Goal: Transaction & Acquisition: Purchase product/service

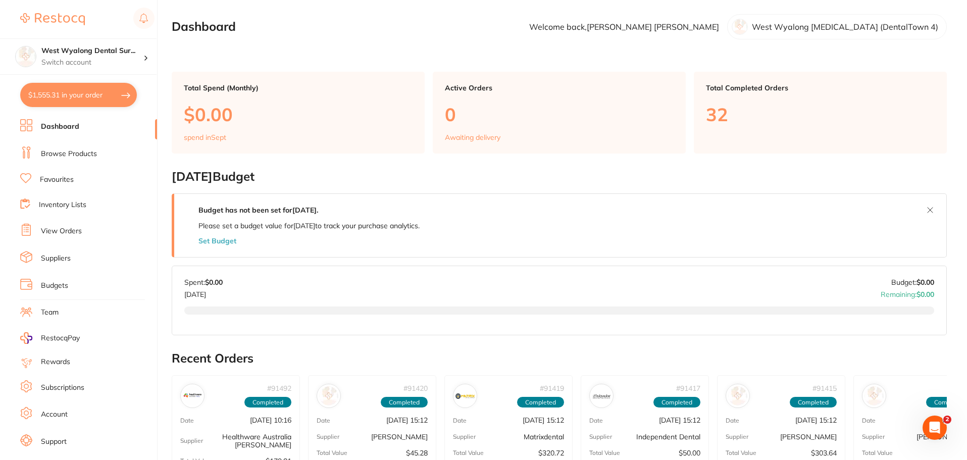
click at [72, 179] on link "Favourites" at bounding box center [57, 180] width 34 height 10
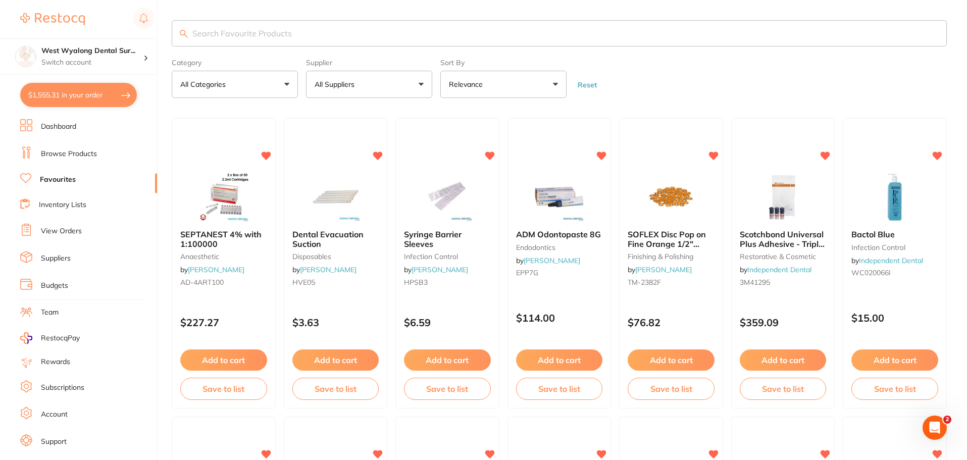
click at [216, 38] on input "search" at bounding box center [559, 33] width 775 height 26
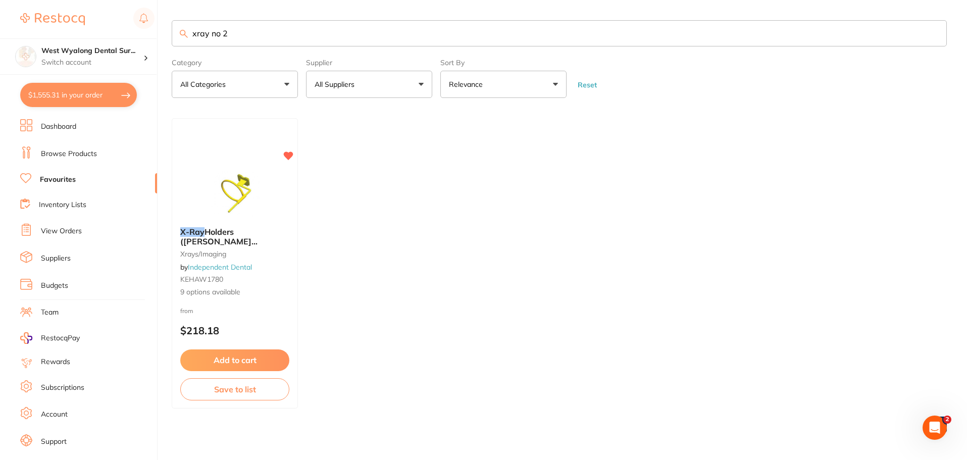
drag, startPoint x: 248, startPoint y: 31, endPoint x: 210, endPoint y: 33, distance: 38.5
click at [210, 33] on input "xray no 2" at bounding box center [559, 33] width 775 height 26
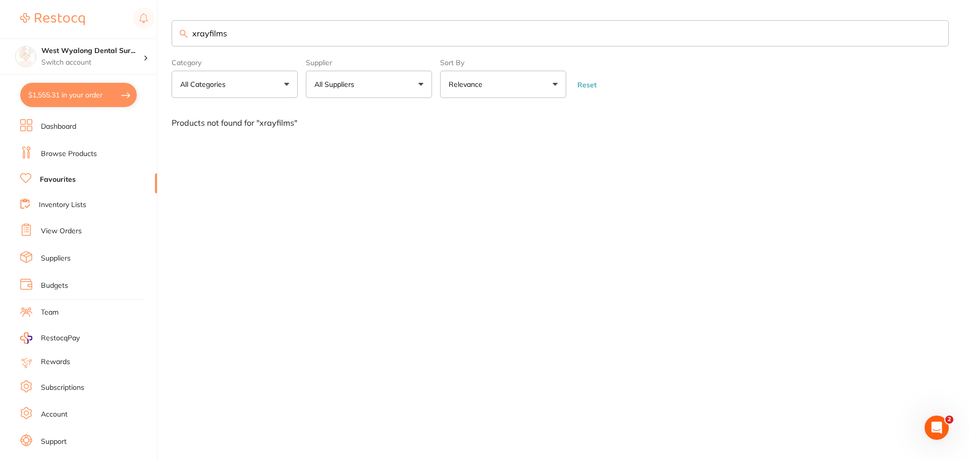
click at [207, 34] on input "xrayfilms" at bounding box center [560, 33] width 777 height 26
type input "xray films"
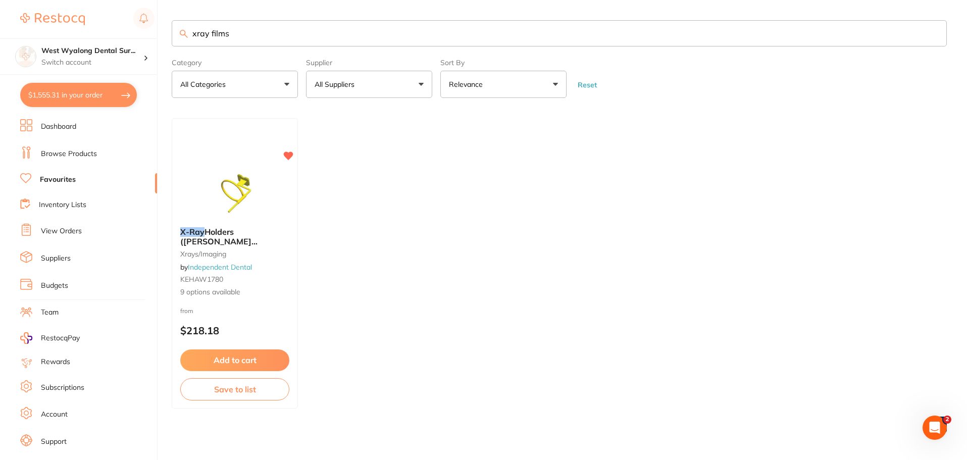
drag, startPoint x: 257, startPoint y: 27, endPoint x: 181, endPoint y: 24, distance: 75.8
click at [181, 24] on input "xray films" at bounding box center [559, 33] width 775 height 26
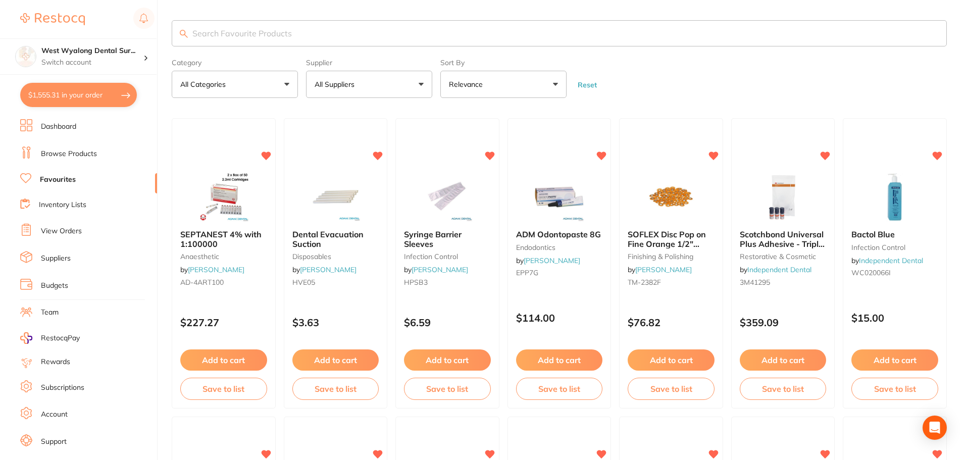
click at [85, 126] on li "Dashboard" at bounding box center [88, 126] width 137 height 15
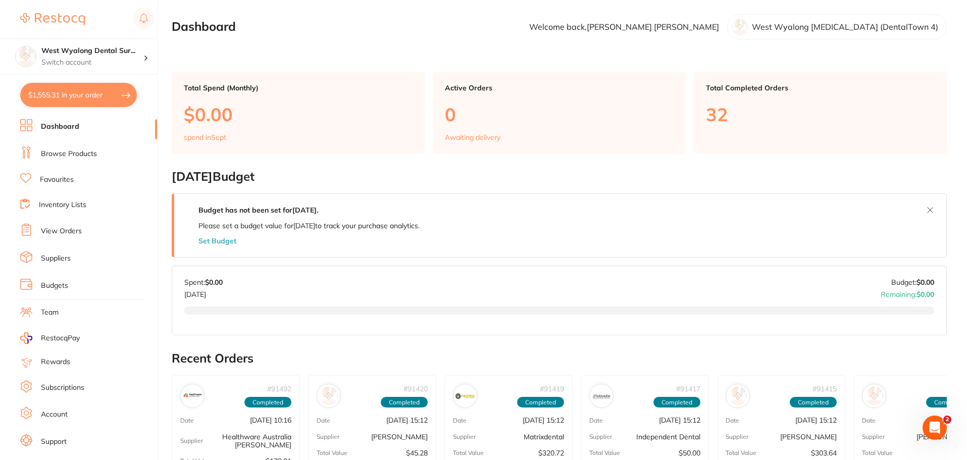
click at [98, 155] on li "Browse Products" at bounding box center [88, 153] width 137 height 15
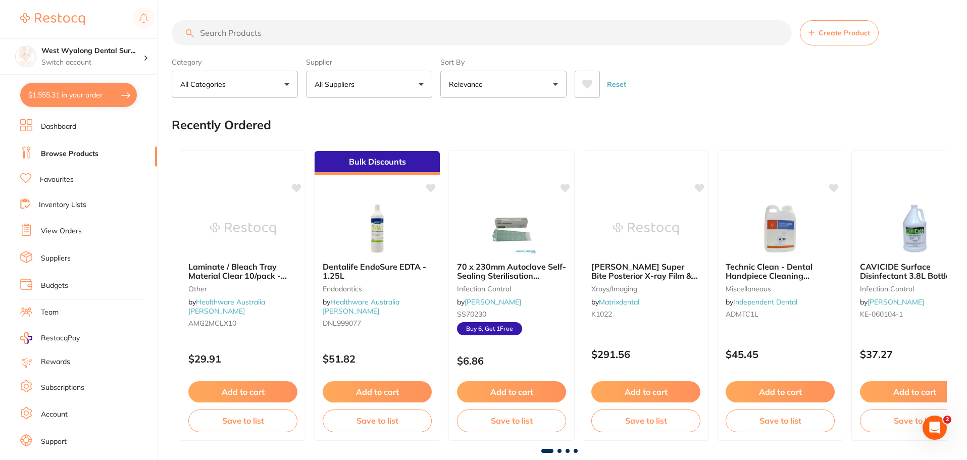
click at [287, 33] on input "search" at bounding box center [482, 32] width 620 height 25
type input "E"
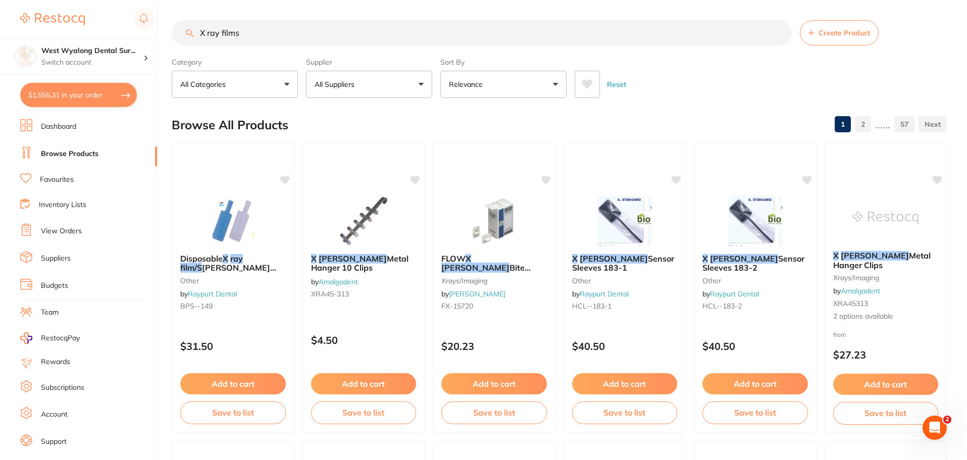
type input "X ray films"
click at [48, 181] on link "Favourites" at bounding box center [57, 180] width 34 height 10
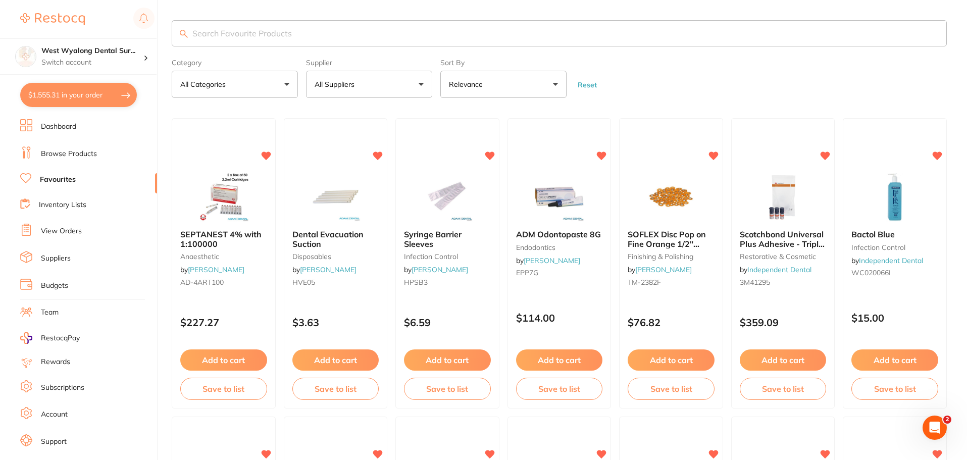
drag, startPoint x: 65, startPoint y: 154, endPoint x: 143, endPoint y: 94, distance: 98.8
click at [65, 154] on link "Browse Products" at bounding box center [69, 154] width 56 height 10
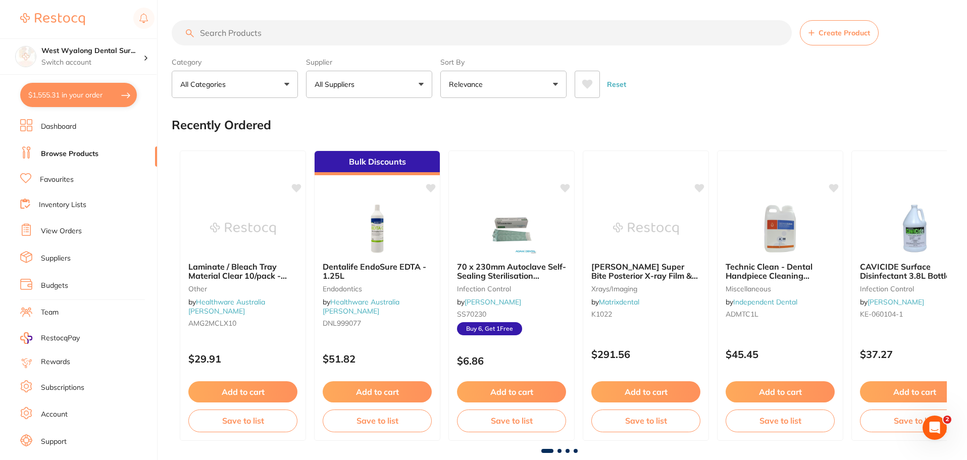
click at [267, 29] on input "search" at bounding box center [482, 32] width 620 height 25
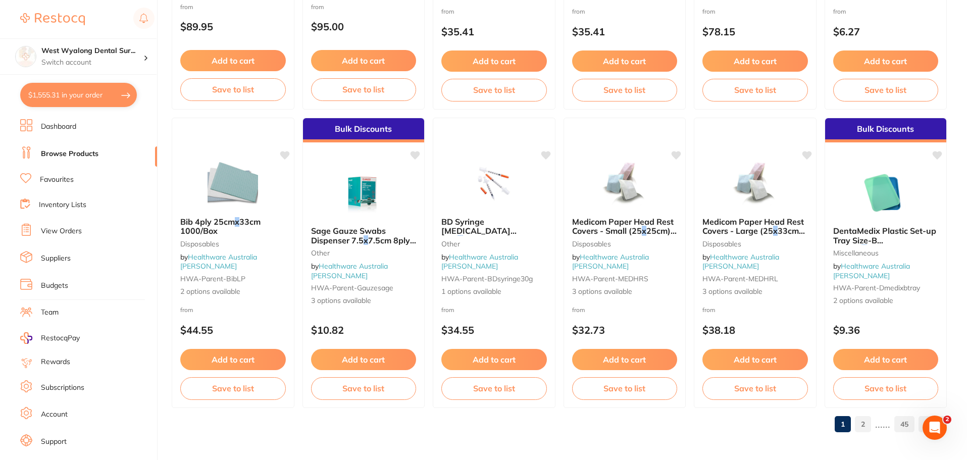
scroll to position [2412, 0]
click at [860, 426] on link "2" at bounding box center [863, 423] width 16 height 20
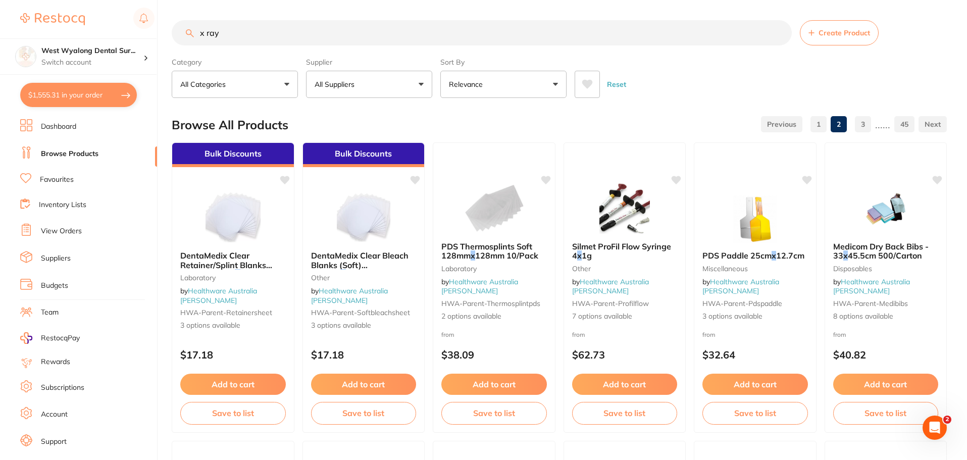
scroll to position [0, 0]
click at [247, 31] on input "x ray" at bounding box center [482, 32] width 620 height 25
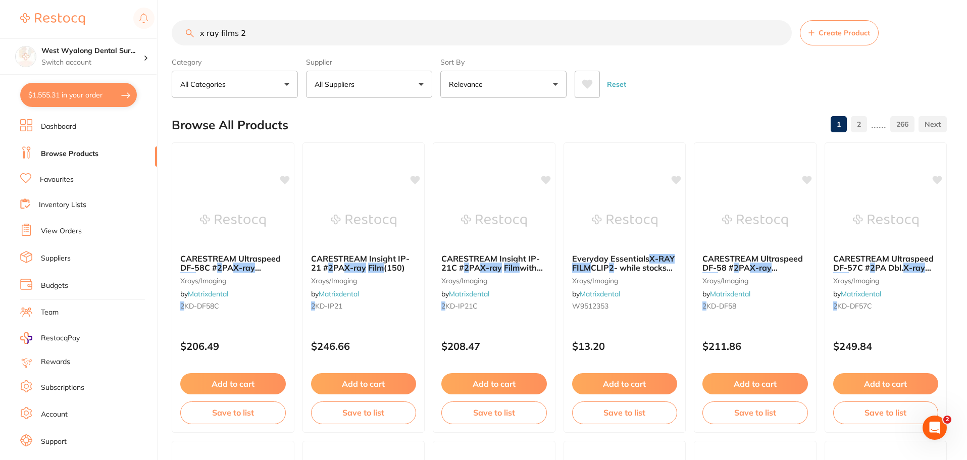
type input "x ray films 2"
click at [395, 89] on button "All Suppliers" at bounding box center [369, 84] width 126 height 27
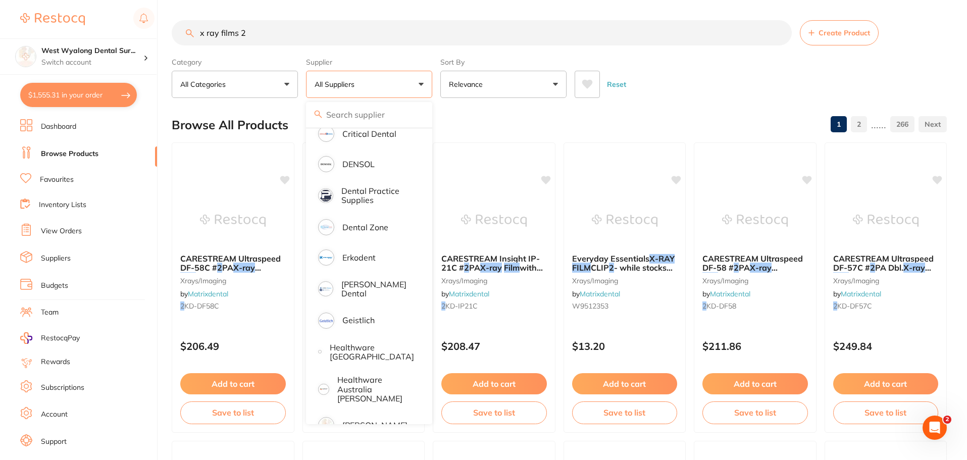
scroll to position [353, 0]
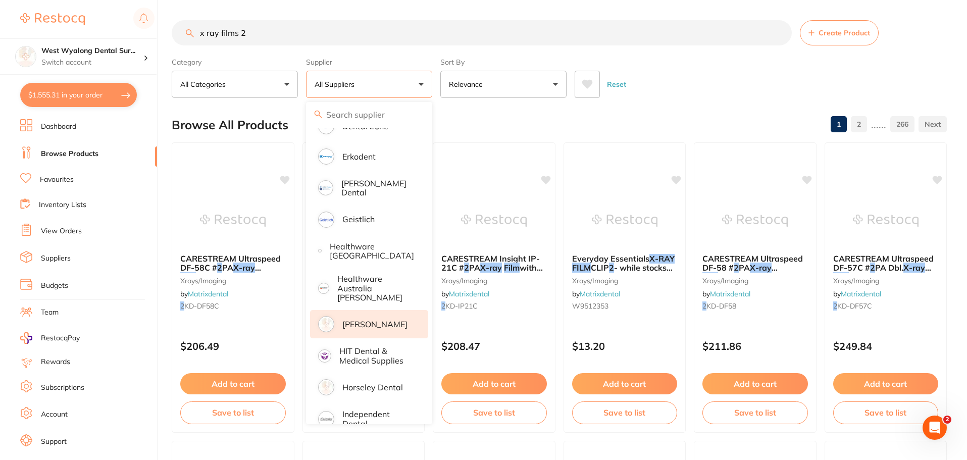
click at [366, 320] on p "[PERSON_NAME]" at bounding box center [374, 324] width 65 height 9
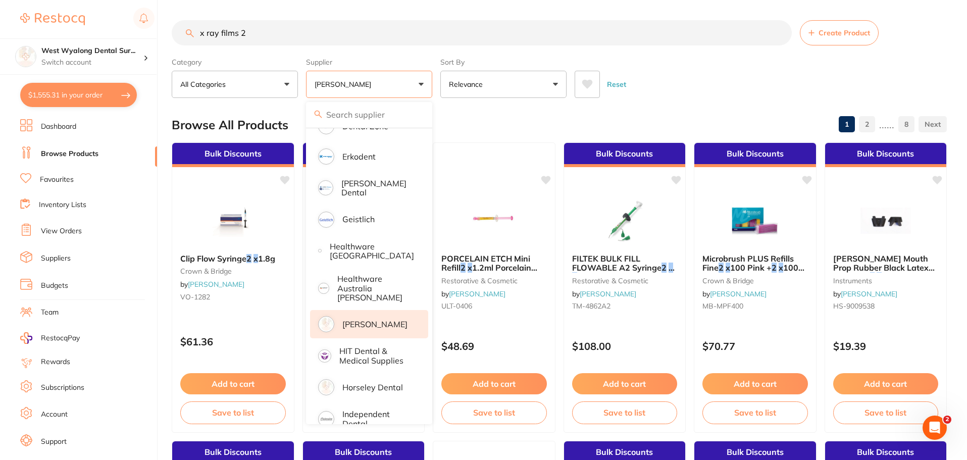
scroll to position [0, 0]
click at [415, 85] on button "[PERSON_NAME]" at bounding box center [369, 84] width 126 height 27
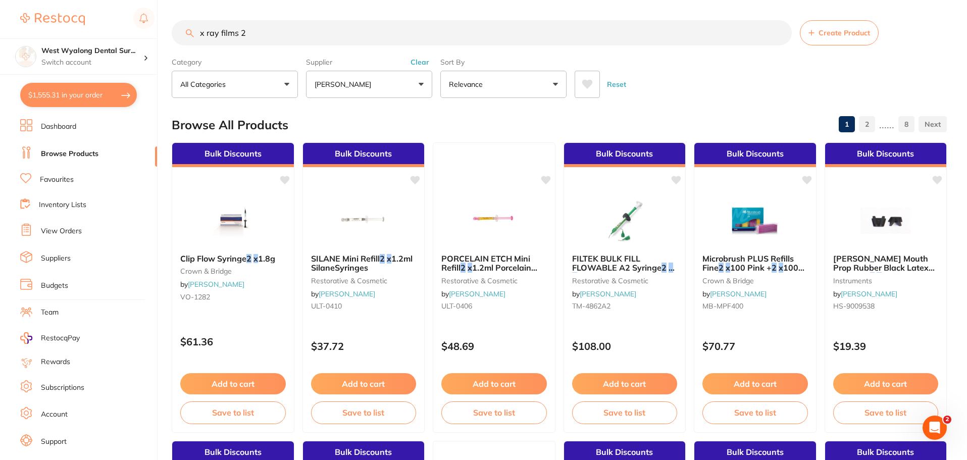
click at [426, 85] on button "[PERSON_NAME]" at bounding box center [369, 84] width 126 height 27
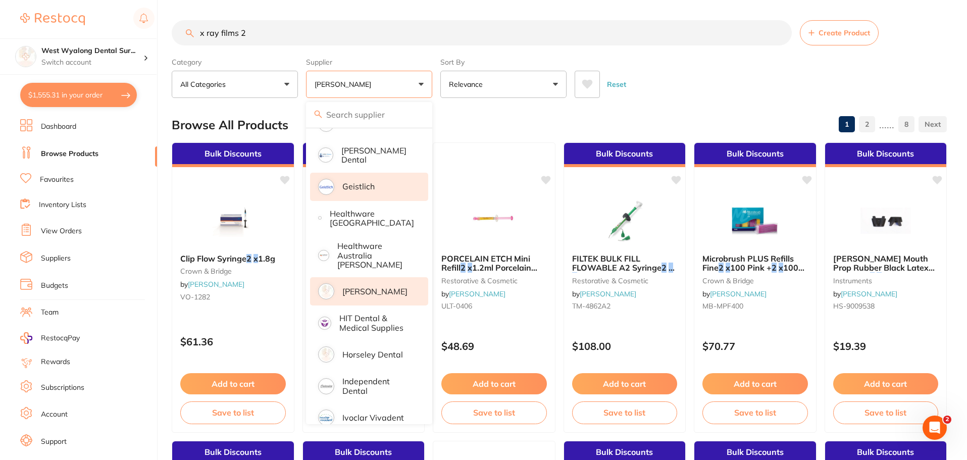
scroll to position [404, 0]
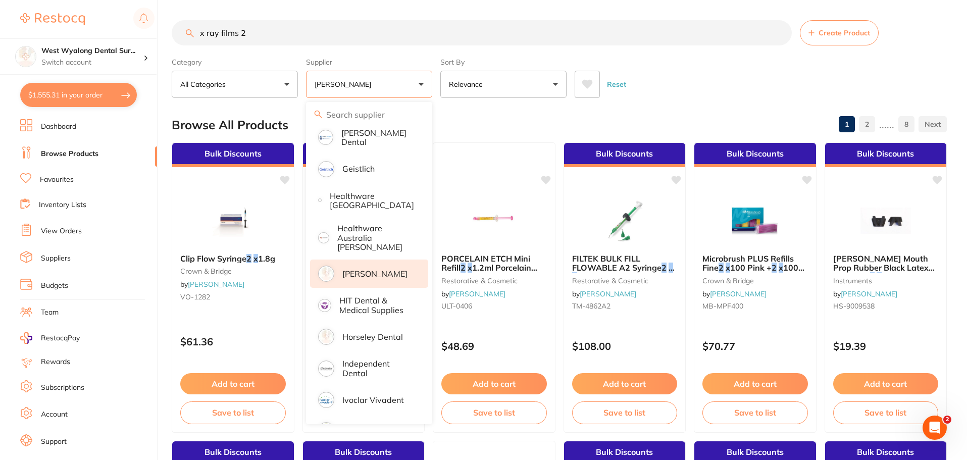
click at [390, 269] on p "[PERSON_NAME]" at bounding box center [374, 273] width 65 height 9
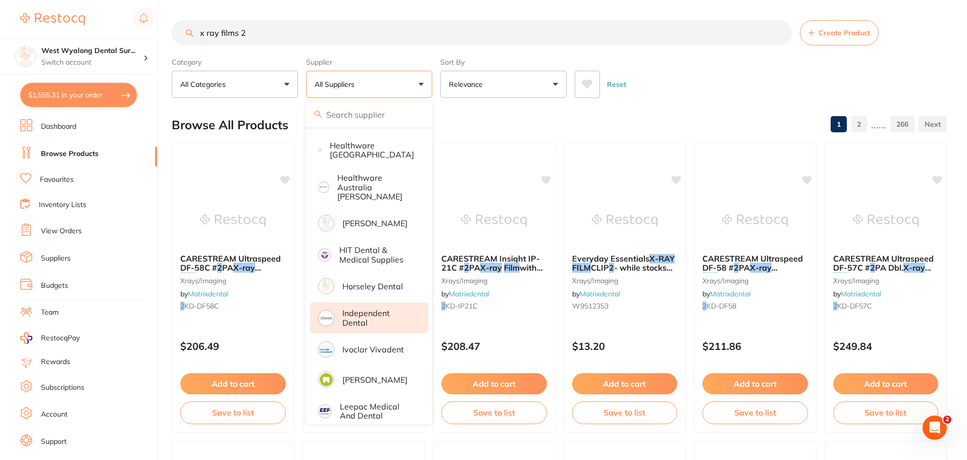
scroll to position [0, 0]
click at [375, 308] on p "Independent Dental" at bounding box center [378, 317] width 72 height 19
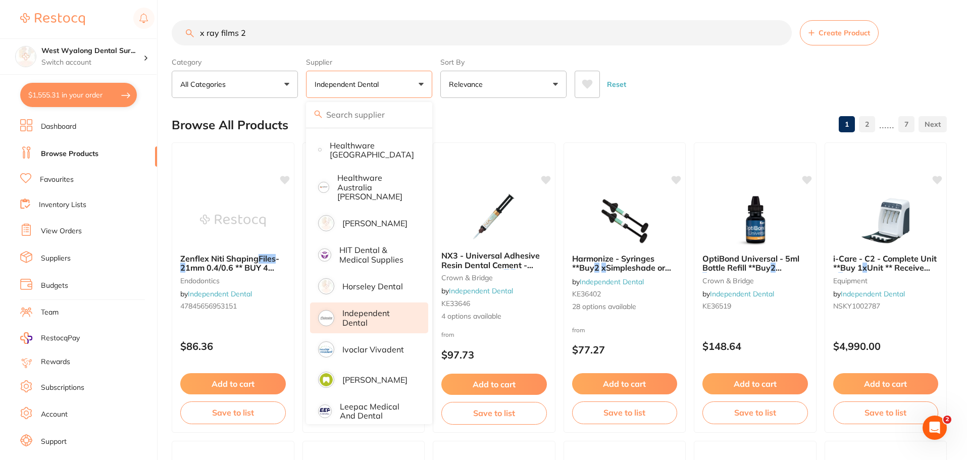
click at [408, 87] on button "Independent Dental" at bounding box center [369, 84] width 126 height 27
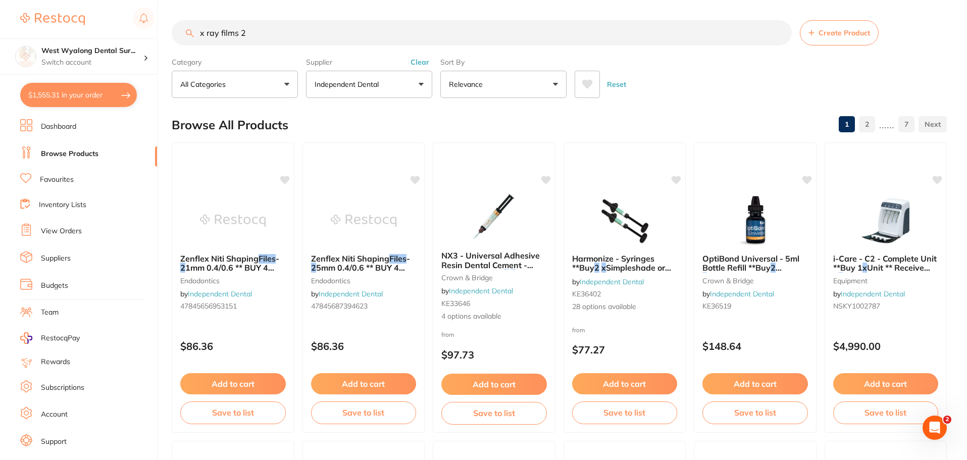
drag, startPoint x: 394, startPoint y: 85, endPoint x: 400, endPoint y: 88, distance: 6.6
click at [394, 85] on button "Independent Dental" at bounding box center [369, 84] width 126 height 27
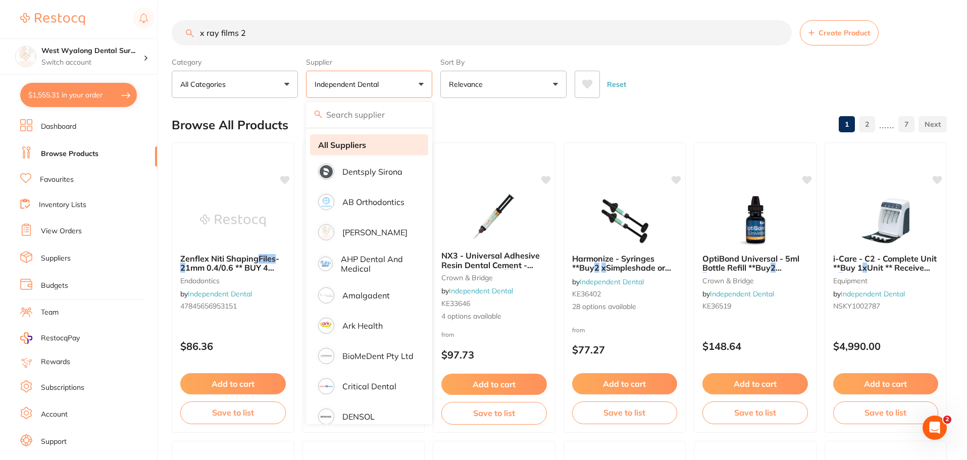
click at [350, 147] on strong "All Suppliers" at bounding box center [342, 144] width 48 height 9
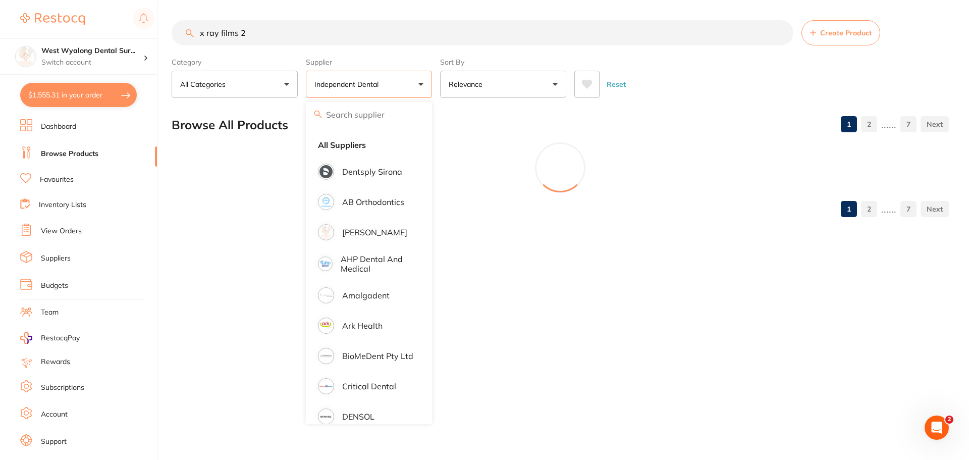
click at [492, 248] on div "x ray films 2 Create Product Category All Categories All Categories anaesthetic…" at bounding box center [571, 230] width 798 height 460
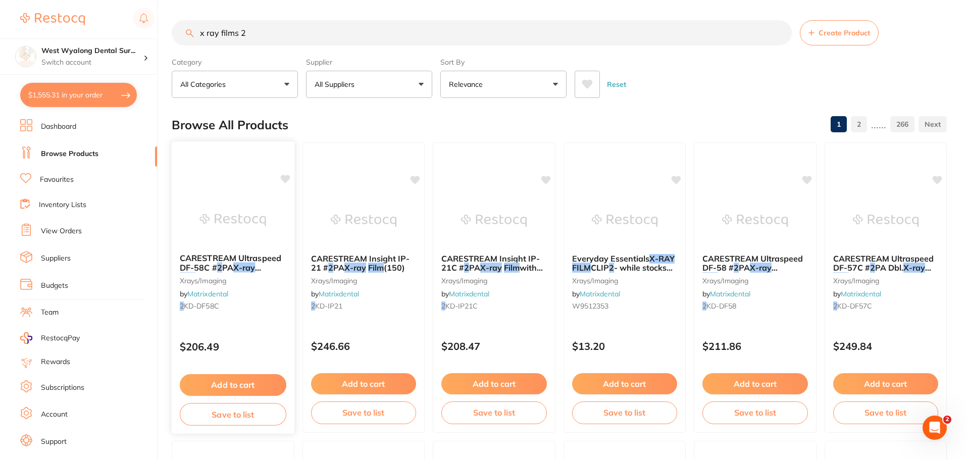
click at [247, 298] on div "CARESTREAM Ultraspeed DF-58C # 2 PA X-ray Film with Barrier (100) xrays/imaging…" at bounding box center [233, 283] width 123 height 77
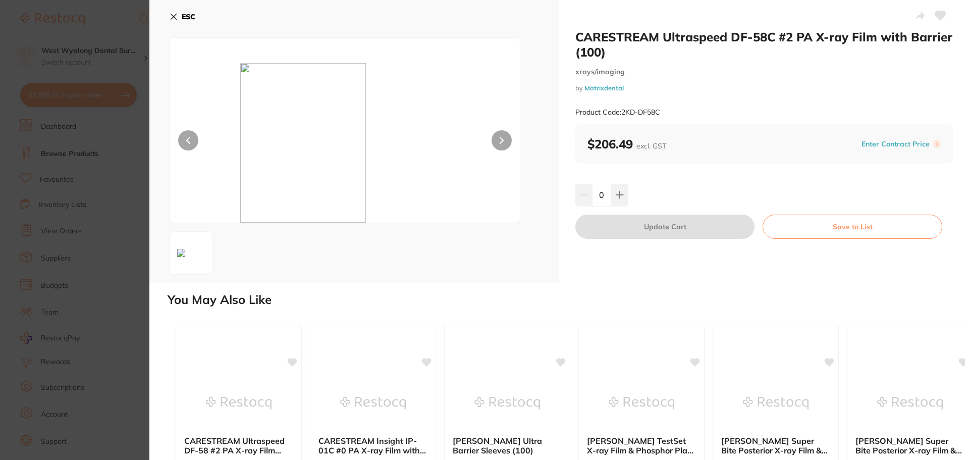
click at [173, 18] on icon at bounding box center [174, 17] width 6 height 6
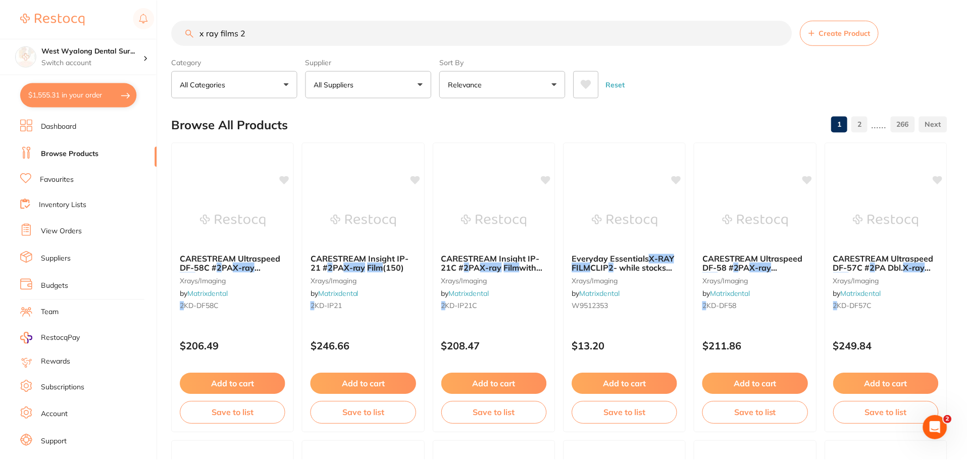
scroll to position [7, 0]
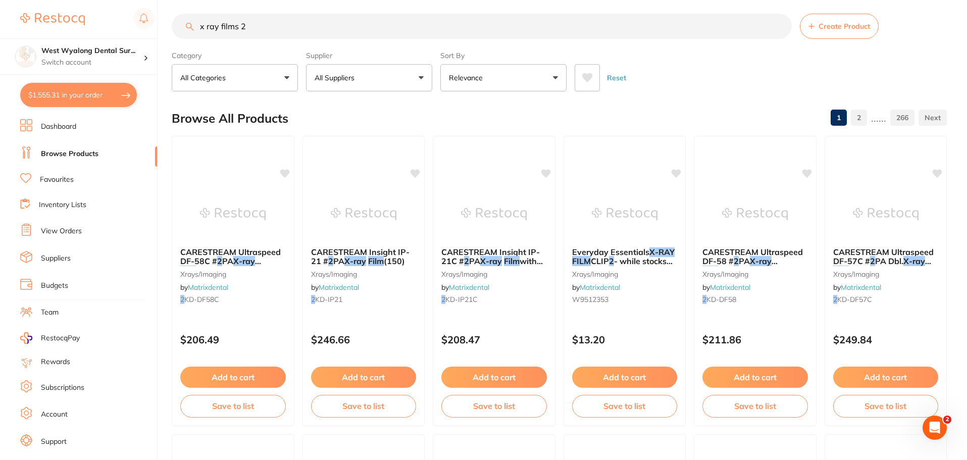
click at [357, 83] on p "All Suppliers" at bounding box center [337, 78] width 44 height 10
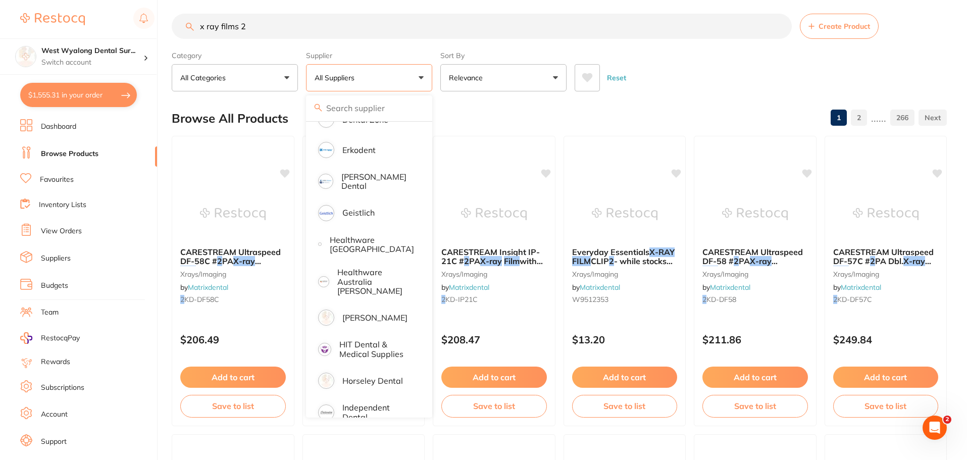
scroll to position [404, 0]
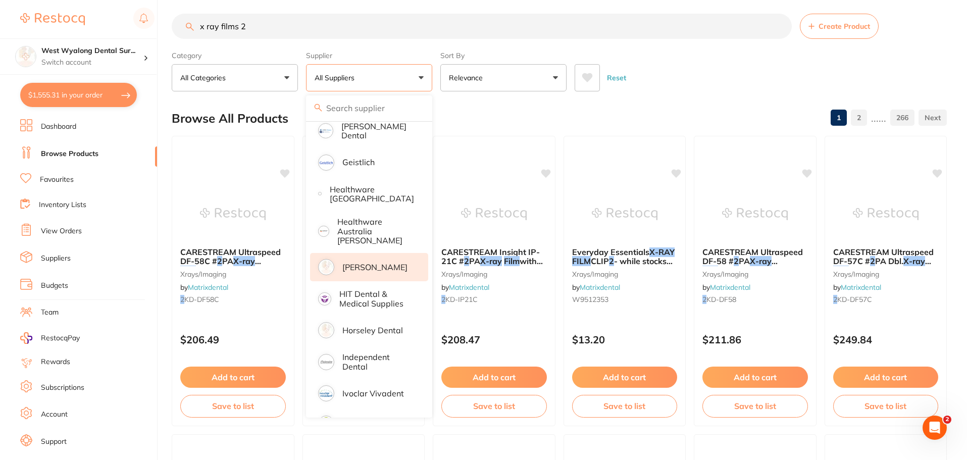
click at [365, 263] on p "[PERSON_NAME]" at bounding box center [374, 267] width 65 height 9
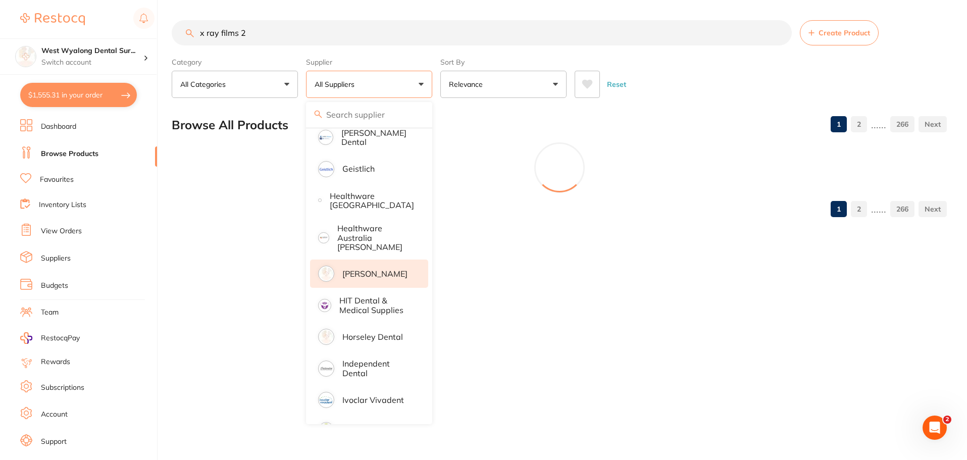
scroll to position [0, 0]
click at [412, 85] on button "All Suppliers" at bounding box center [369, 84] width 126 height 27
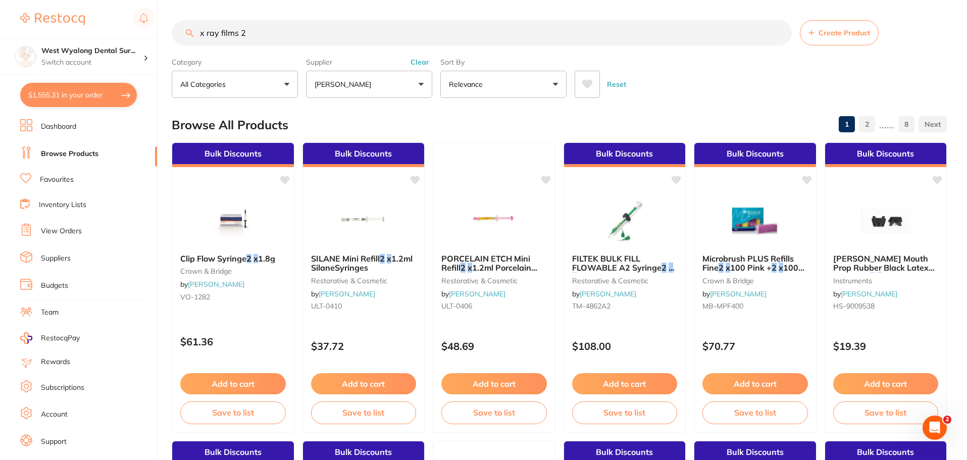
click at [40, 126] on li "Dashboard" at bounding box center [88, 126] width 137 height 15
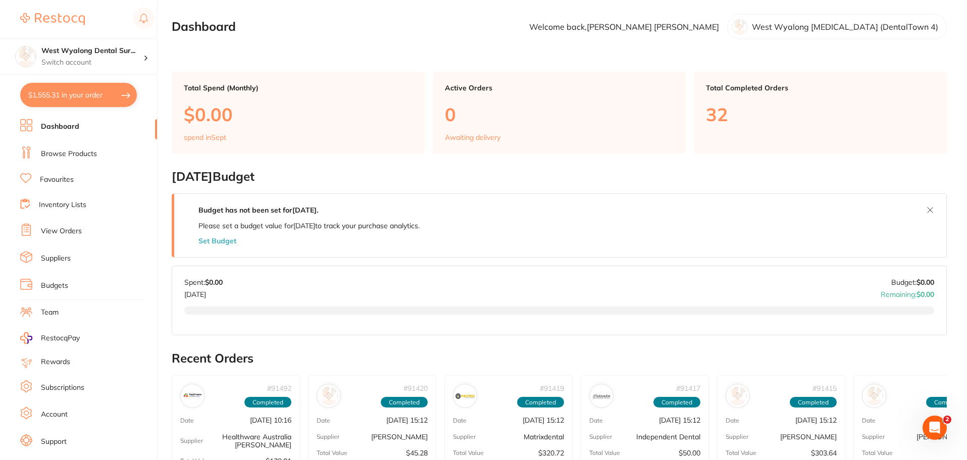
click at [60, 159] on link "Browse Products" at bounding box center [69, 154] width 56 height 10
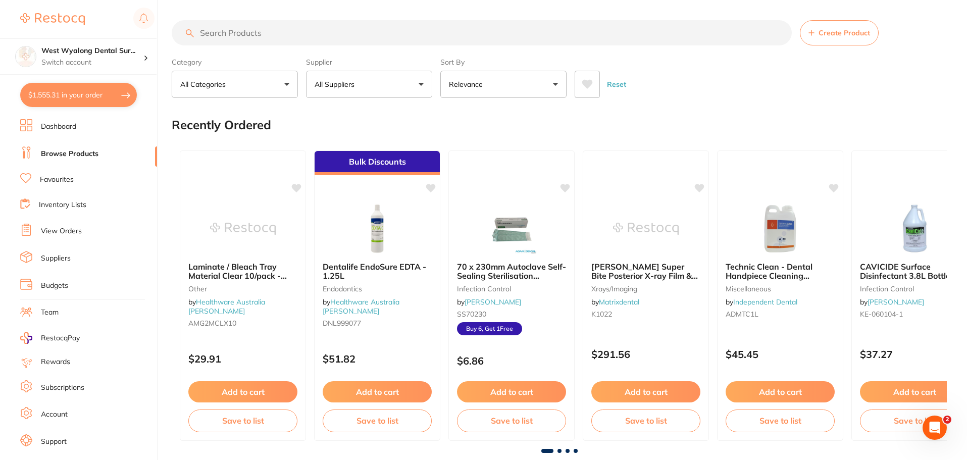
click at [270, 32] on input "search" at bounding box center [482, 32] width 620 height 25
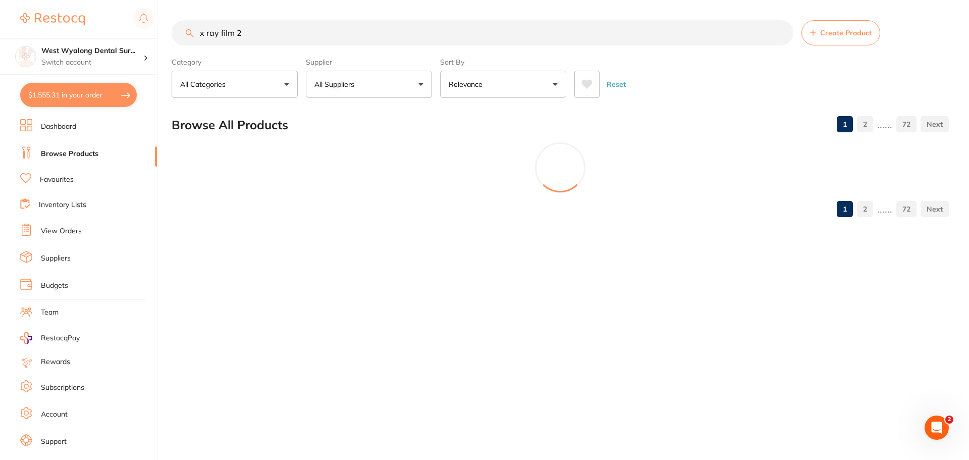
click at [421, 87] on button "All Suppliers" at bounding box center [369, 84] width 126 height 27
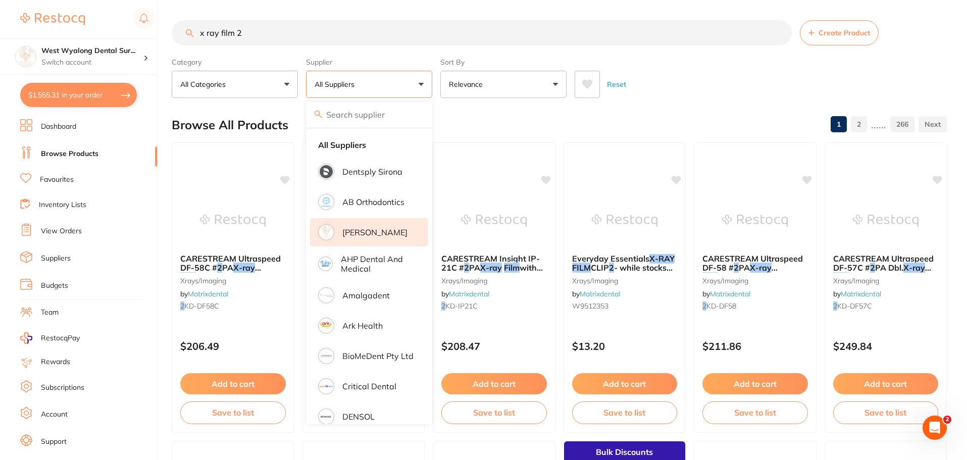
click at [376, 238] on li "[PERSON_NAME]" at bounding box center [369, 232] width 118 height 28
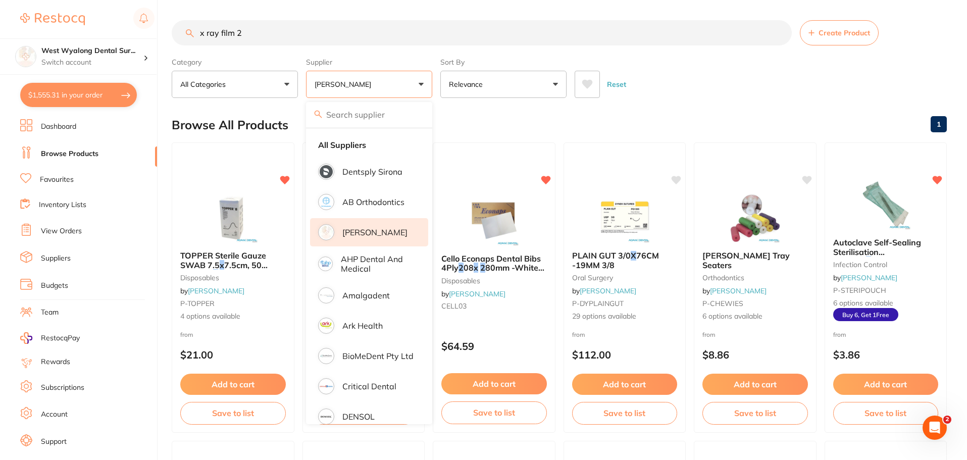
click at [388, 82] on button "[PERSON_NAME]" at bounding box center [369, 84] width 126 height 27
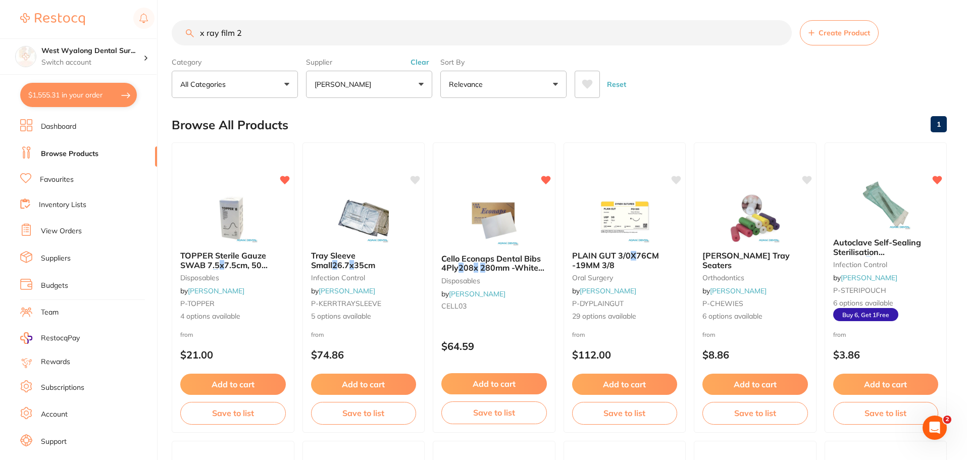
click at [265, 31] on input "x ray film 2" at bounding box center [482, 32] width 620 height 25
drag, startPoint x: 657, startPoint y: 37, endPoint x: 550, endPoint y: 47, distance: 107.5
click at [556, 56] on div "Sort By Relevance Highest Price Lowest Price On Sale Relevance Clear" at bounding box center [503, 76] width 126 height 44
drag, startPoint x: 255, startPoint y: 37, endPoint x: 199, endPoint y: 32, distance: 56.2
click at [199, 32] on input "x ray film 2" at bounding box center [482, 32] width 620 height 25
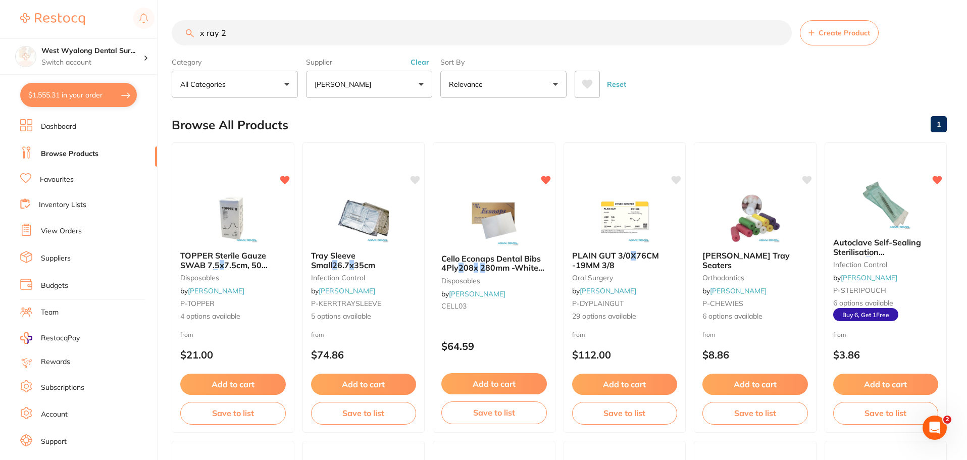
drag, startPoint x: 243, startPoint y: 35, endPoint x: 188, endPoint y: 26, distance: 56.2
click at [188, 26] on input "x ray 2" at bounding box center [482, 32] width 620 height 25
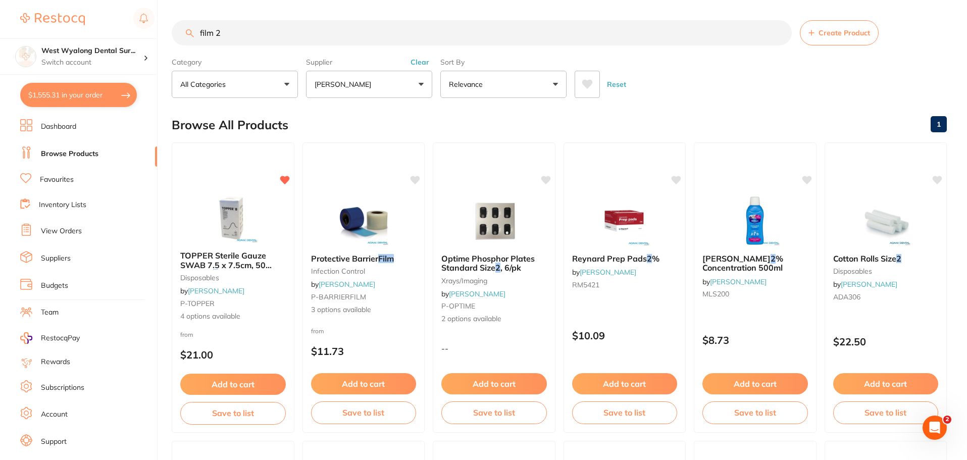
click at [404, 87] on button "[PERSON_NAME]" at bounding box center [369, 84] width 126 height 27
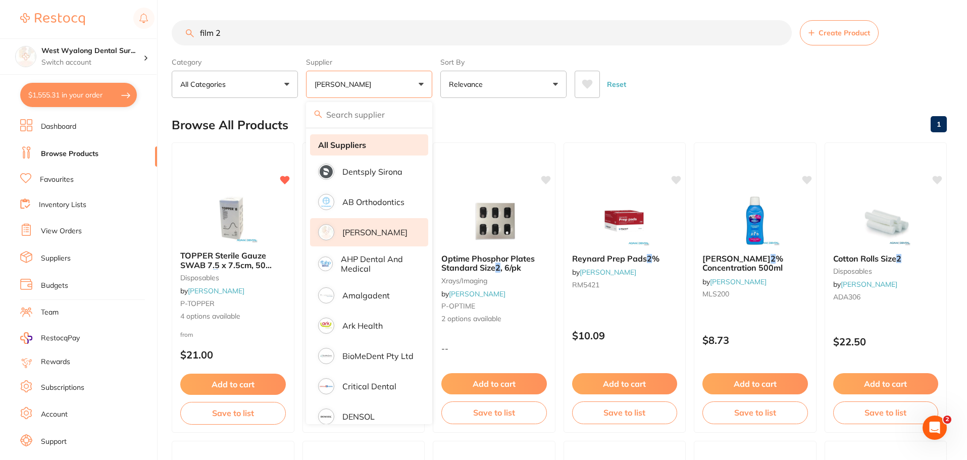
click at [380, 145] on li "All Suppliers" at bounding box center [369, 144] width 118 height 21
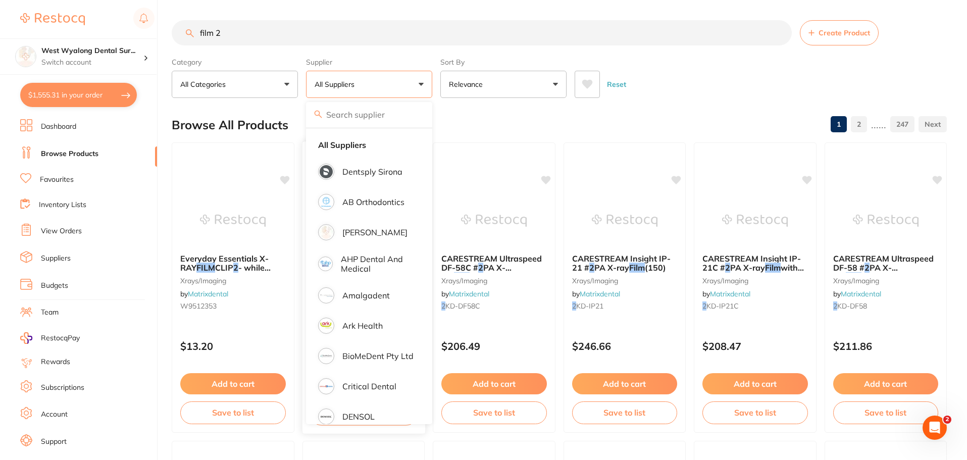
click at [404, 87] on button "All Suppliers" at bounding box center [369, 84] width 126 height 27
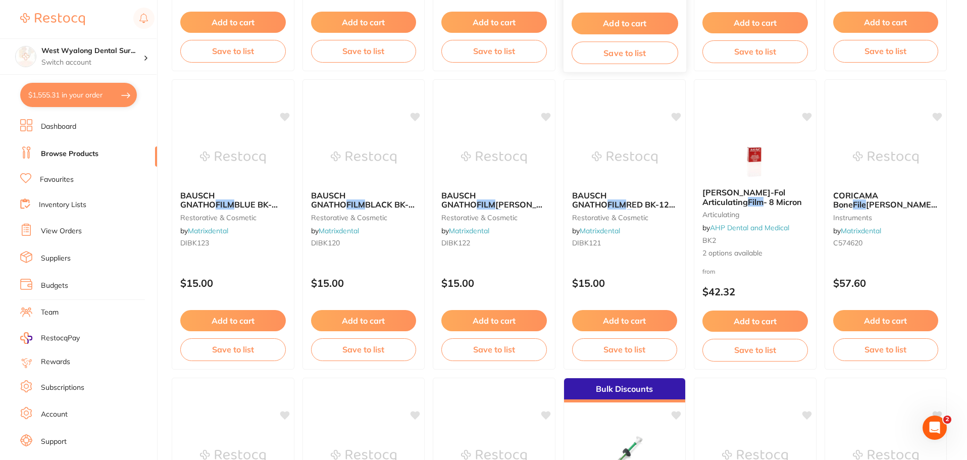
scroll to position [959, 0]
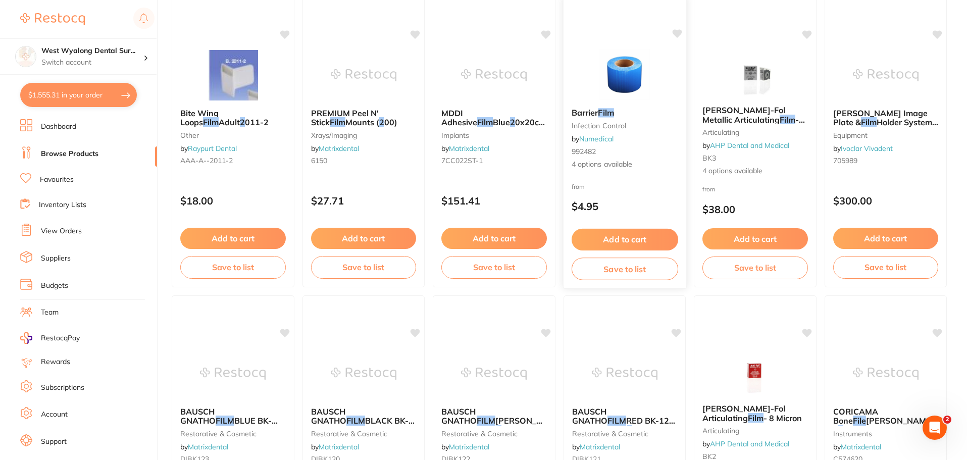
drag, startPoint x: 614, startPoint y: 246, endPoint x: 639, endPoint y: 238, distance: 26.0
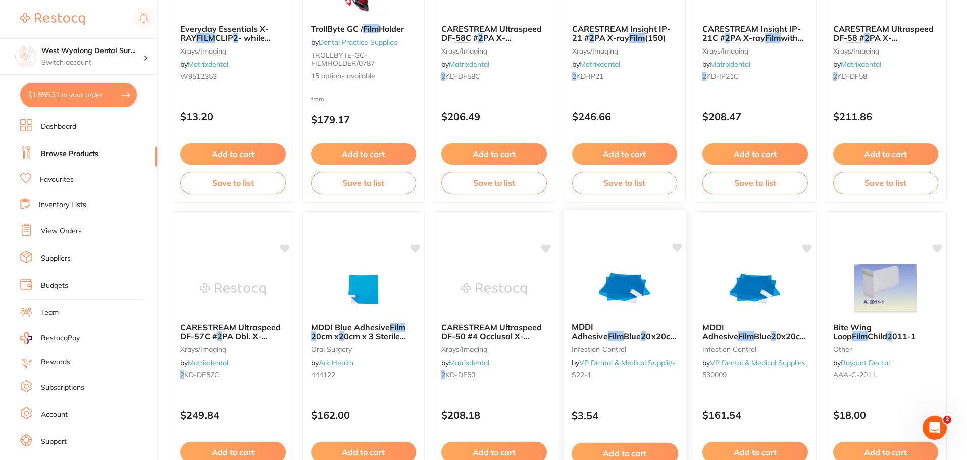
scroll to position [0, 0]
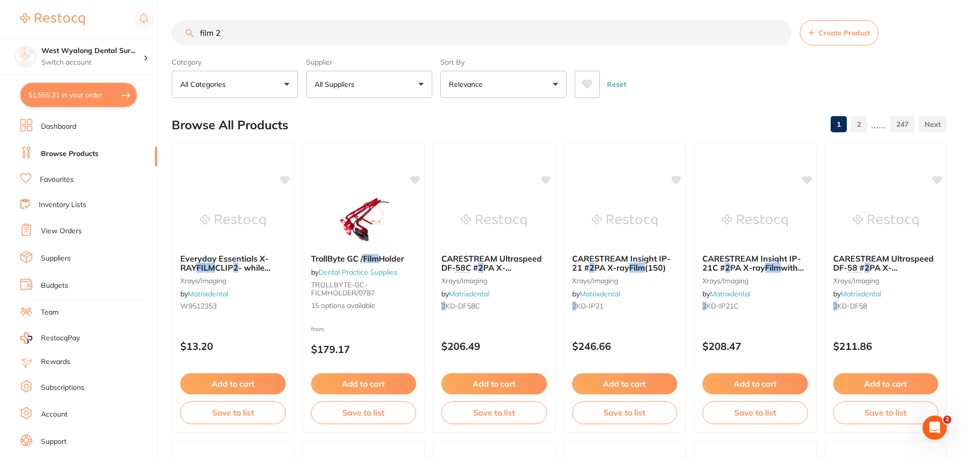
drag, startPoint x: 250, startPoint y: 27, endPoint x: 140, endPoint y: 32, distance: 110.7
click at [140, 32] on div "$1,555.31 West Wyalong Dental Sur... Switch account West Wyalong [MEDICAL_DATA]…" at bounding box center [483, 230] width 967 height 460
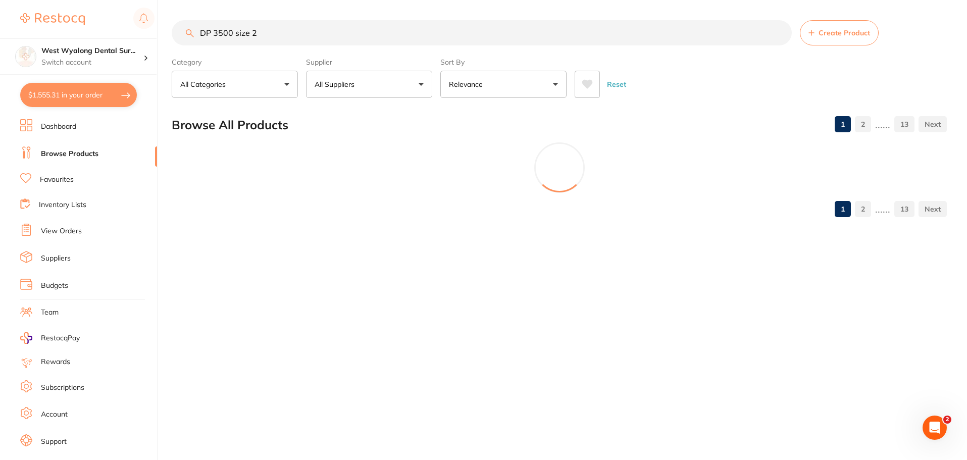
type input "DP 3500 size 2"
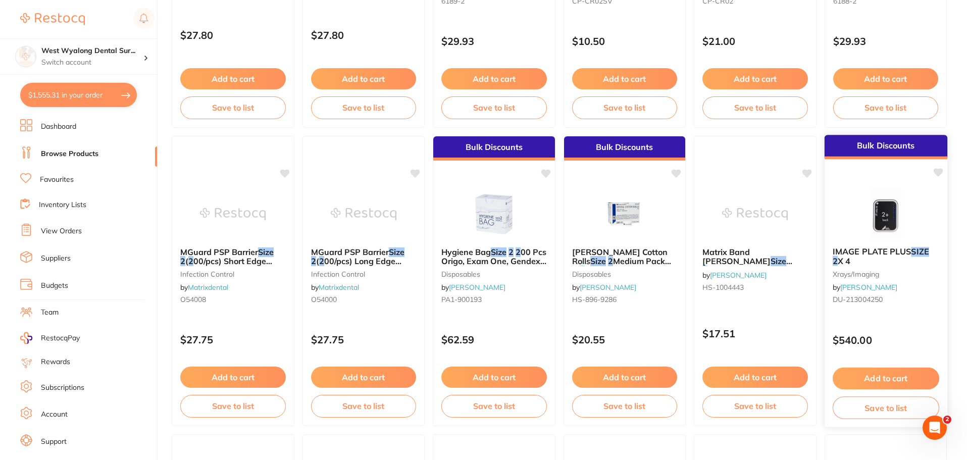
scroll to position [1212, 0]
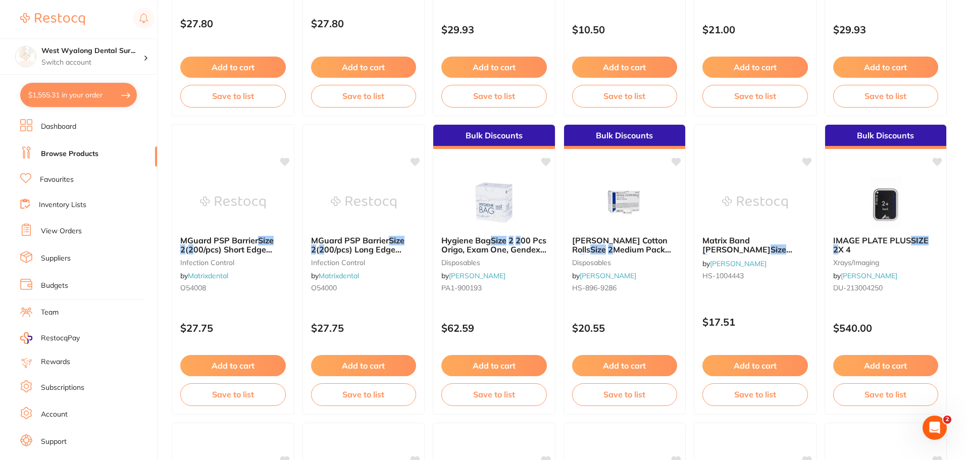
drag, startPoint x: 869, startPoint y: 363, endPoint x: 554, endPoint y: 292, distance: 322.4
click at [869, 363] on button "Add to cart" at bounding box center [886, 365] width 106 height 21
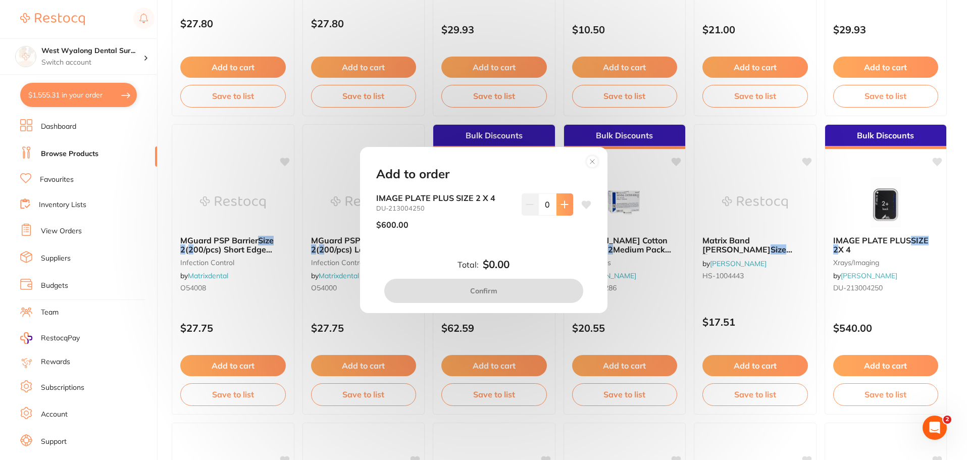
scroll to position [0, 0]
click at [560, 208] on icon at bounding box center [564, 204] width 8 height 8
type input "1"
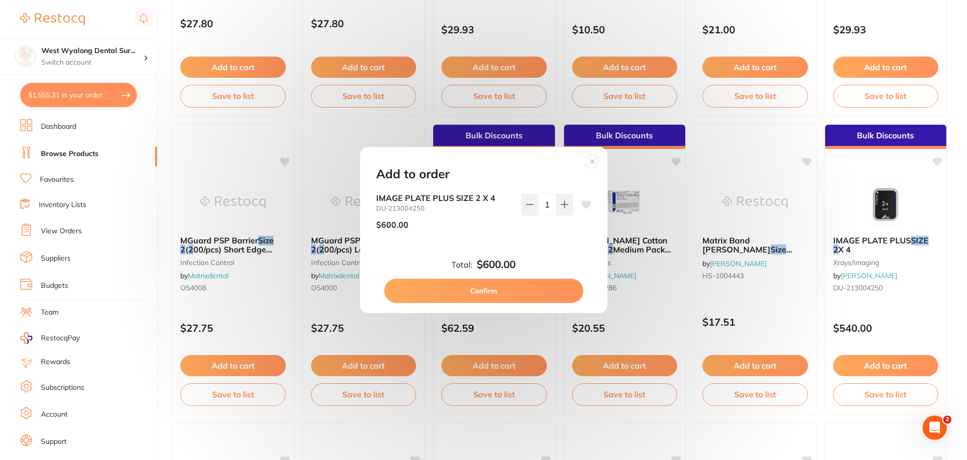
click at [583, 204] on icon at bounding box center [586, 204] width 10 height 8
click at [475, 290] on button "Confirm" at bounding box center [483, 291] width 199 height 24
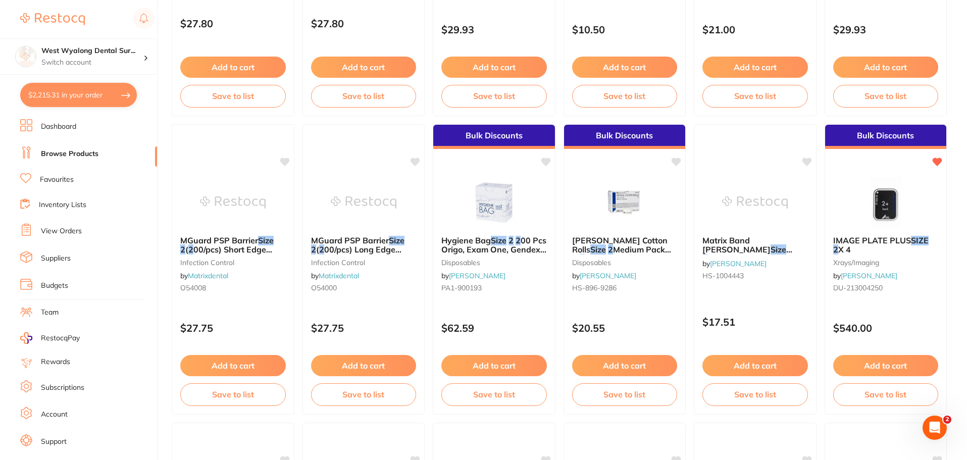
drag, startPoint x: 105, startPoint y: 94, endPoint x: 116, endPoint y: 112, distance: 20.2
click at [106, 95] on button "$2,215.31 in your order" at bounding box center [78, 95] width 117 height 24
checkbox input "true"
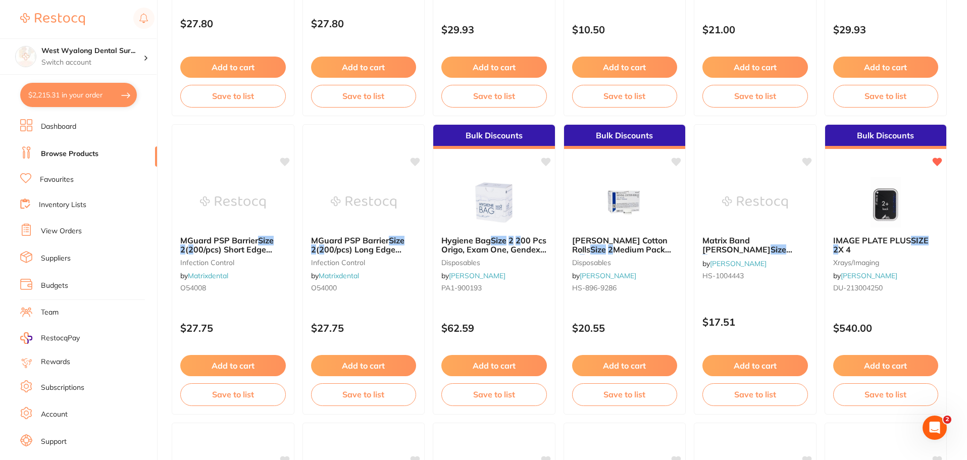
checkbox input "true"
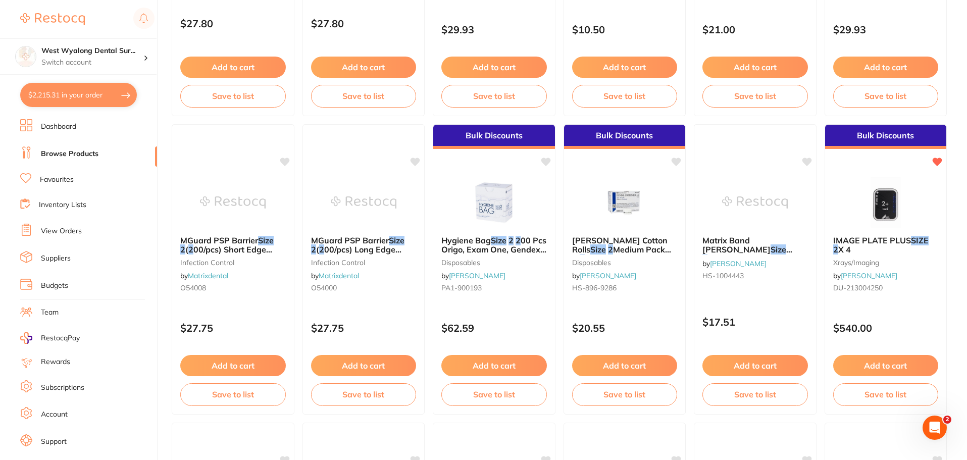
checkbox input "true"
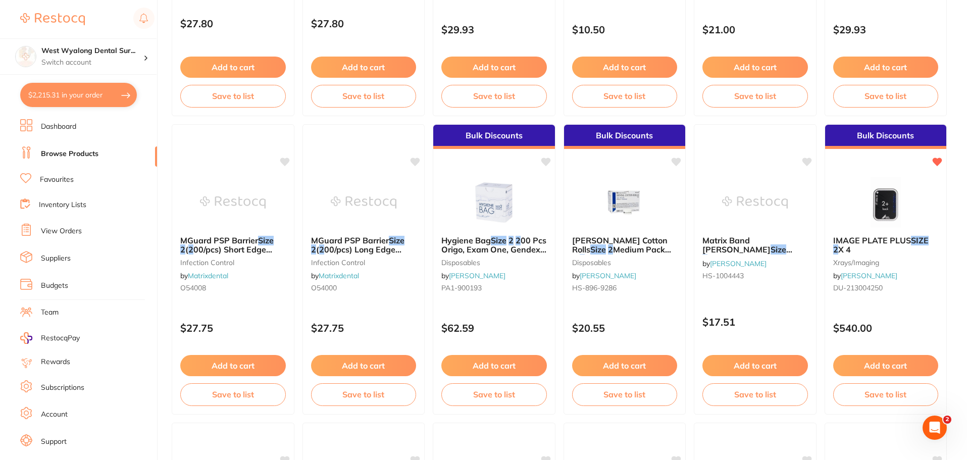
checkbox input "true"
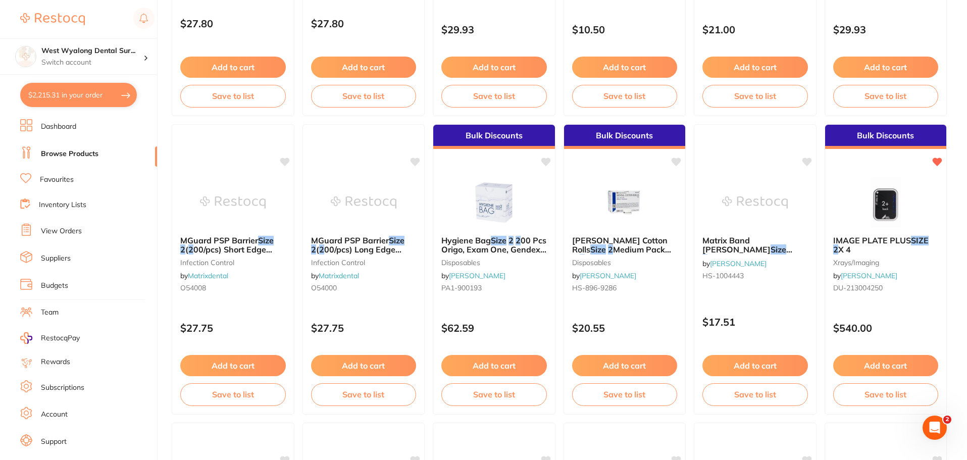
checkbox input "true"
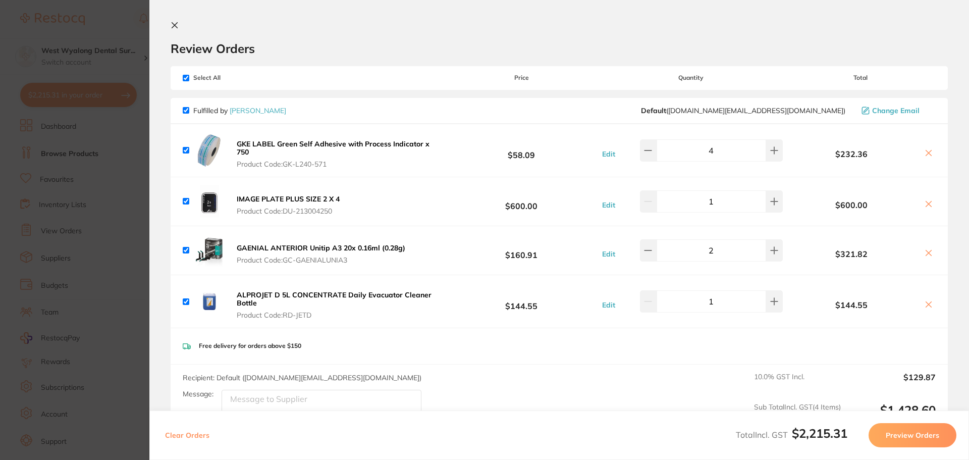
click at [173, 26] on icon at bounding box center [175, 25] width 8 height 8
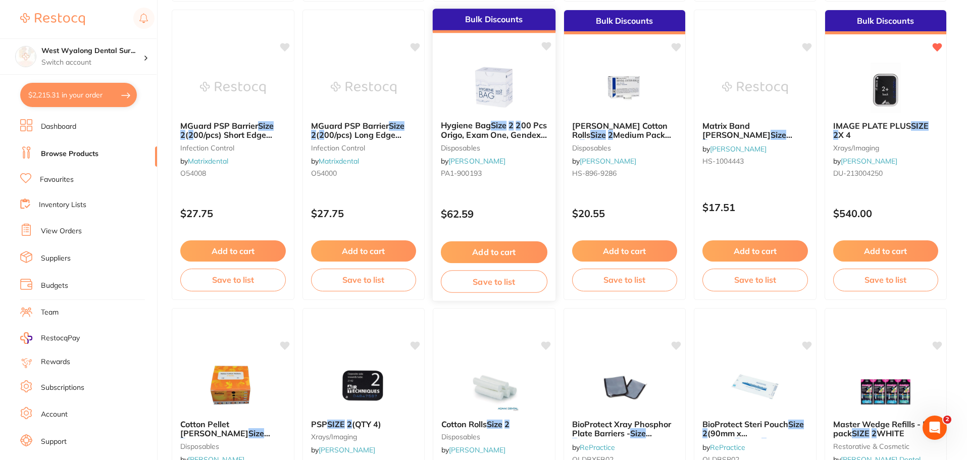
scroll to position [1363, 0]
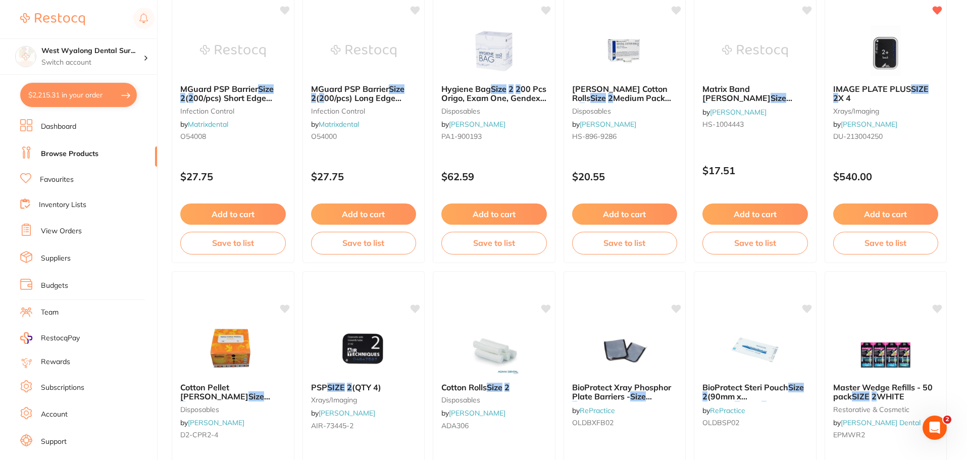
drag, startPoint x: 367, startPoint y: 353, endPoint x: 385, endPoint y: 401, distance: 50.6
click at [367, 353] on img at bounding box center [364, 349] width 66 height 50
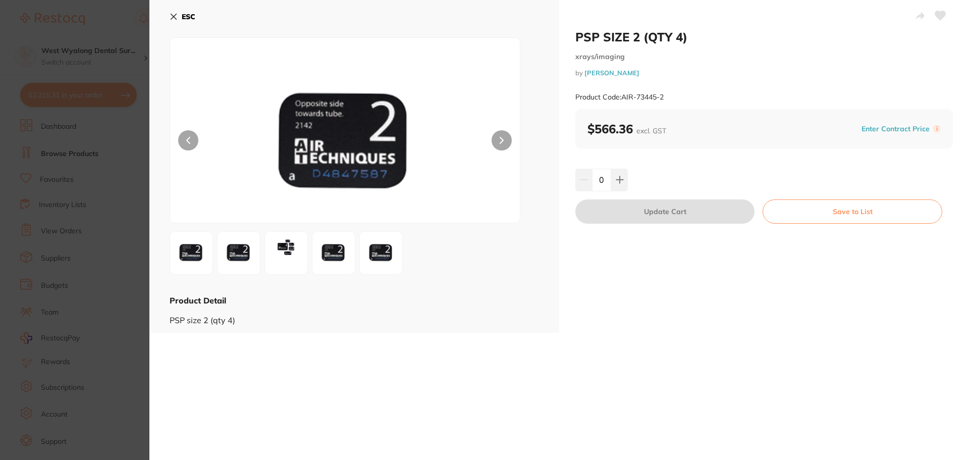
click at [174, 19] on icon at bounding box center [174, 17] width 8 height 8
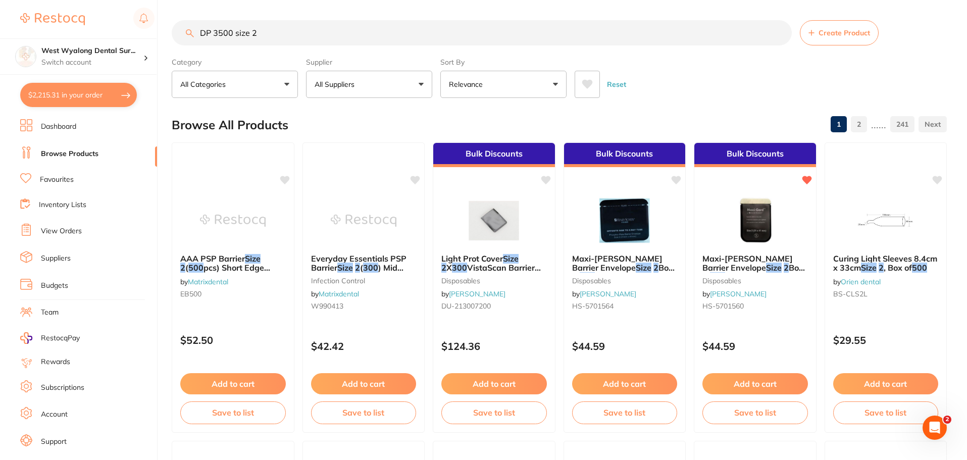
drag, startPoint x: 284, startPoint y: 29, endPoint x: 167, endPoint y: 31, distance: 117.1
click at [167, 31] on div "$2,215.31 West Wyalong Dental Sur... Switch account West Wyalong [MEDICAL_DATA]…" at bounding box center [483, 230] width 967 height 460
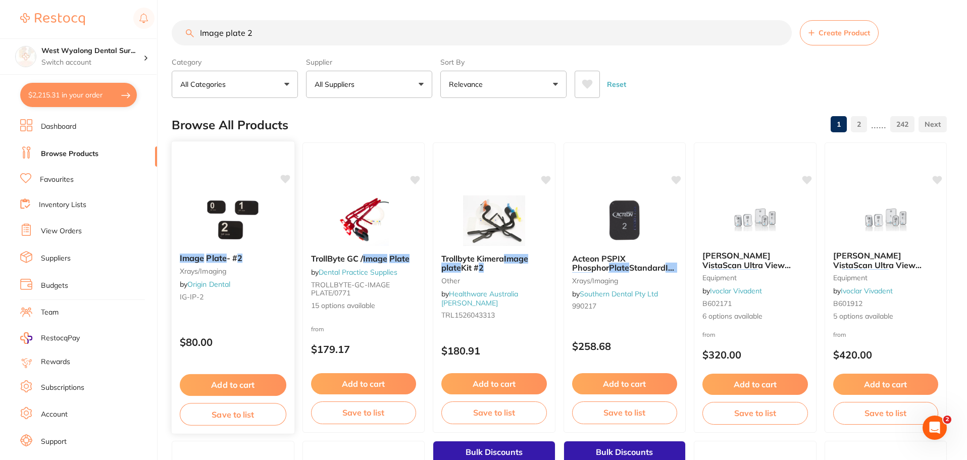
type input "Image plate 2"
click at [217, 283] on link "Origin Dental" at bounding box center [208, 284] width 43 height 9
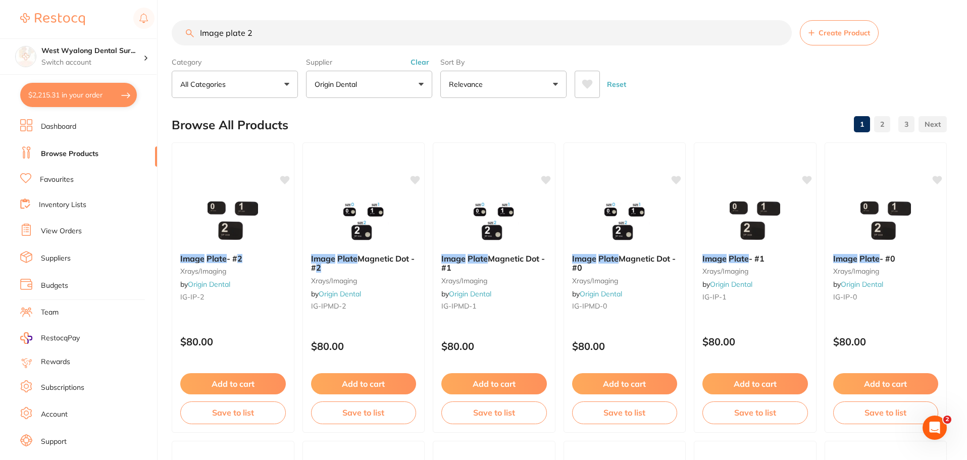
click at [60, 261] on link "Suppliers" at bounding box center [56, 258] width 30 height 10
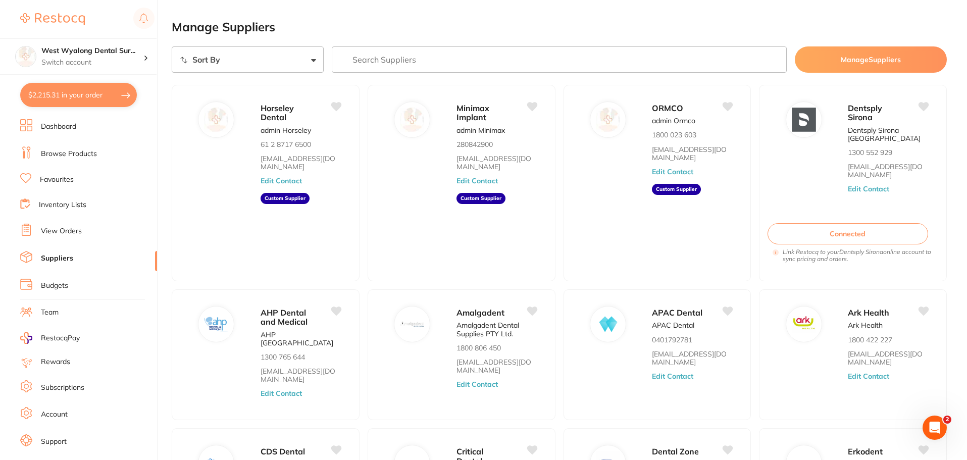
click at [465, 57] on input "search" at bounding box center [559, 59] width 455 height 26
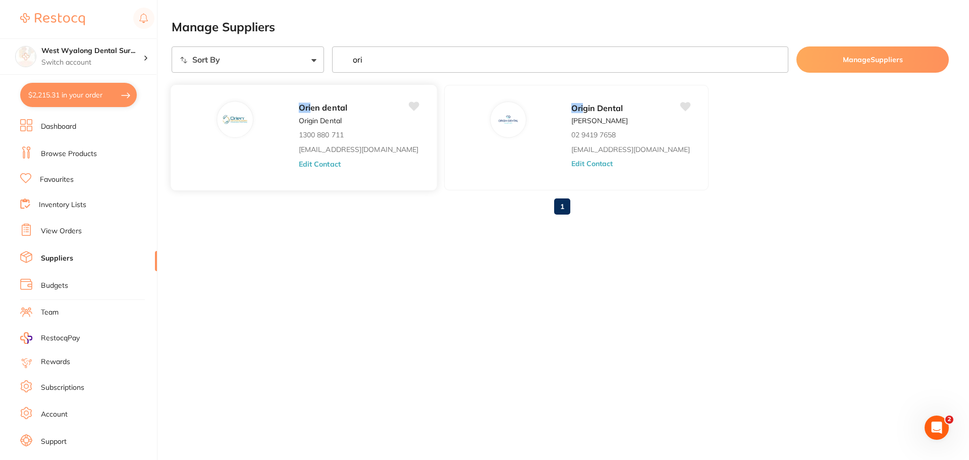
type input "ori"
click at [299, 151] on link "[EMAIL_ADDRESS][DOMAIN_NAME]" at bounding box center [359, 149] width 120 height 8
click at [299, 163] on button "Edit Contact" at bounding box center [320, 164] width 42 height 8
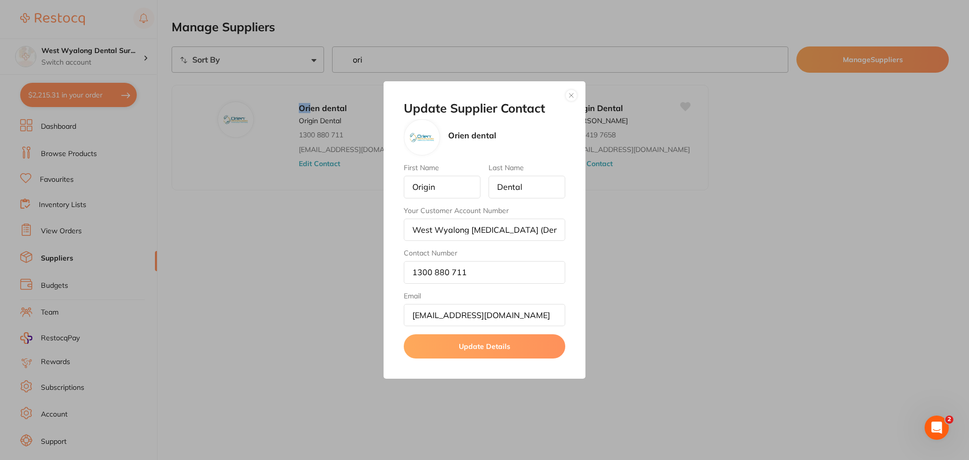
click at [578, 89] on div "Update Supplier Contact Orien dental First Name Origin Last Name Dental Your Cu…" at bounding box center [485, 230] width 202 height 298
click at [574, 97] on button "button" at bounding box center [571, 95] width 12 height 12
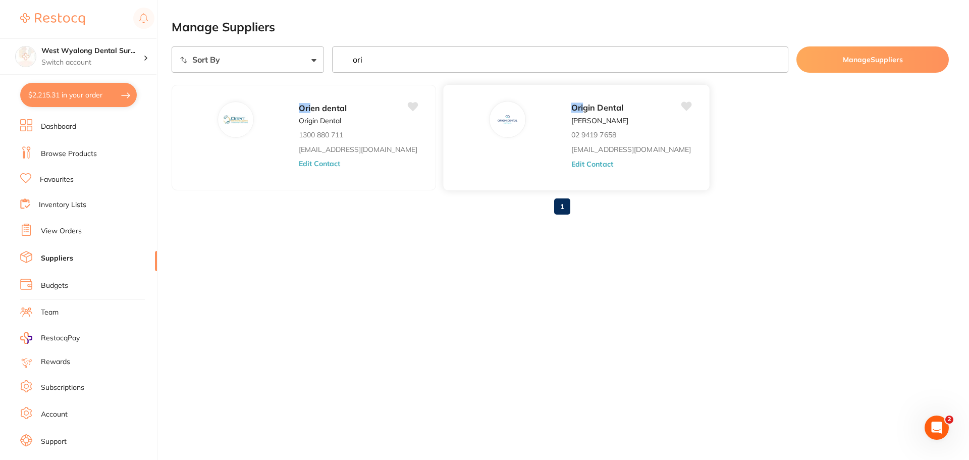
click at [571, 162] on button "Edit Contact" at bounding box center [592, 164] width 42 height 8
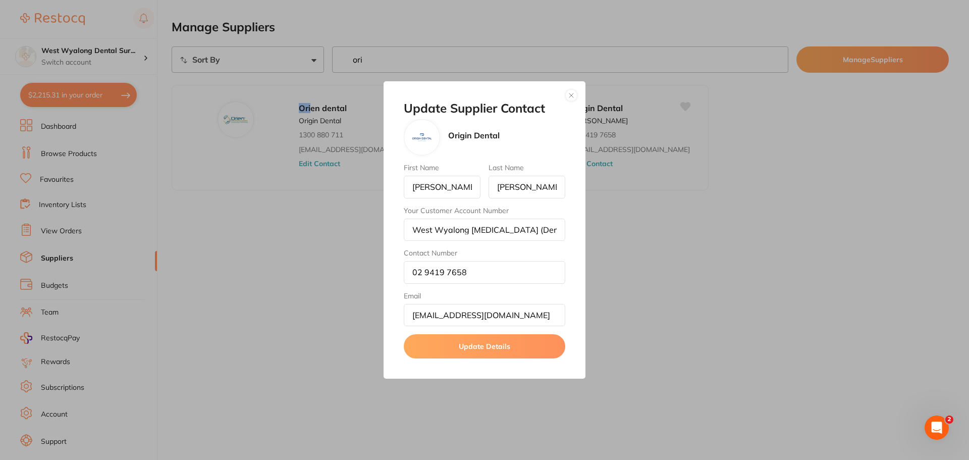
click at [580, 95] on div "Update Supplier Contact Origin Dental First Name [PERSON_NAME] Last Name [PERSO…" at bounding box center [485, 230] width 202 height 298
click at [574, 94] on button "button" at bounding box center [571, 95] width 12 height 12
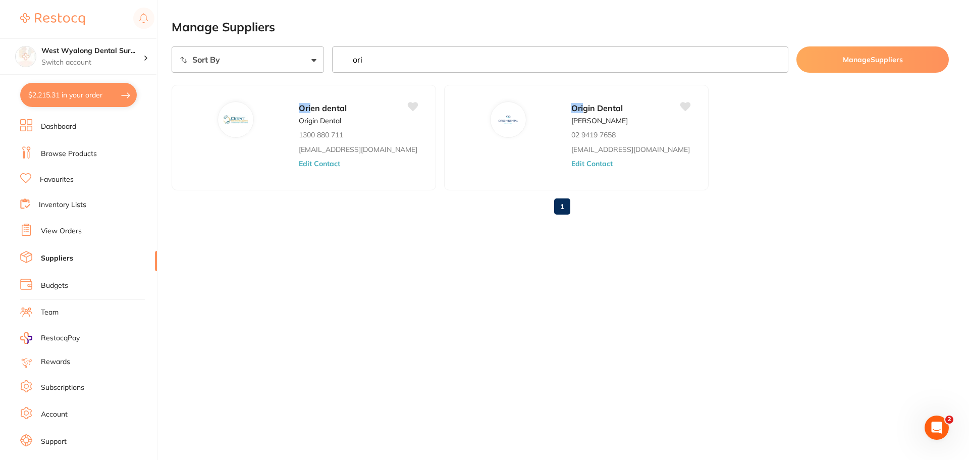
click at [63, 151] on link "Browse Products" at bounding box center [69, 154] width 56 height 10
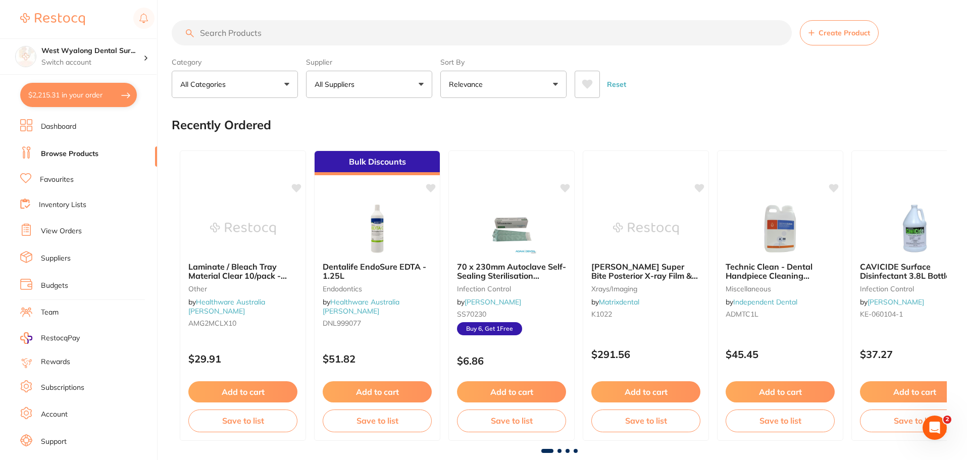
click at [243, 34] on input "search" at bounding box center [482, 32] width 620 height 25
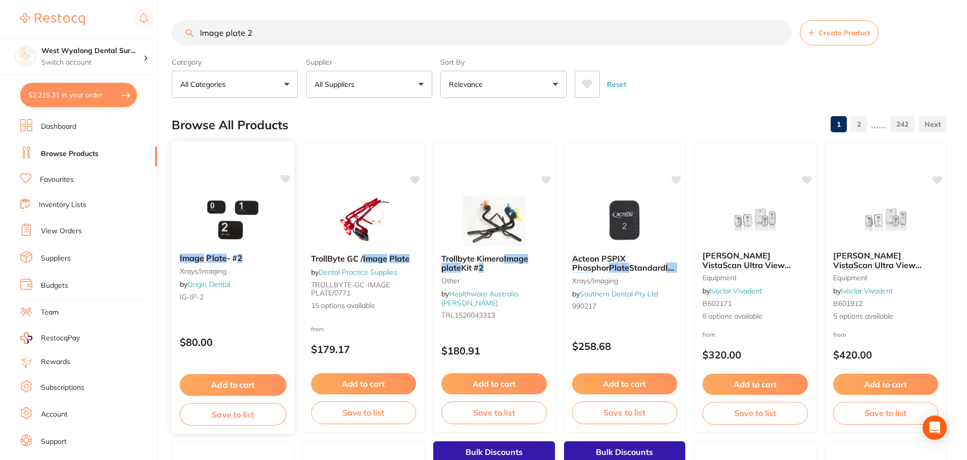
type input "Image plate 2"
click at [215, 282] on link "Origin Dental" at bounding box center [209, 284] width 42 height 9
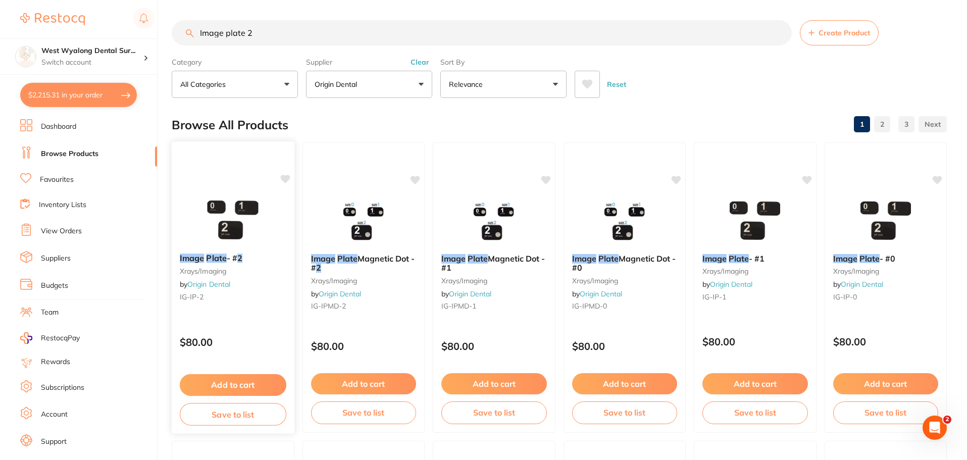
click at [215, 382] on button "Add to cart" at bounding box center [233, 385] width 107 height 22
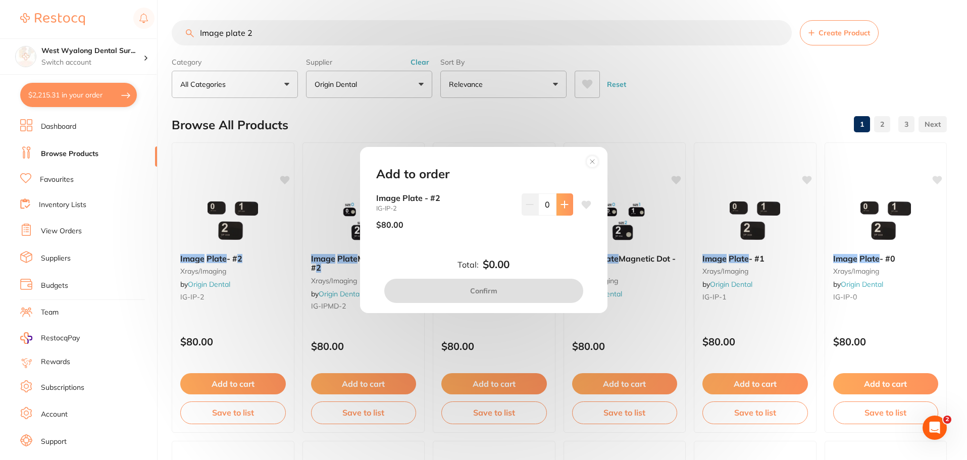
click at [560, 207] on icon at bounding box center [564, 204] width 8 height 8
type input "1"
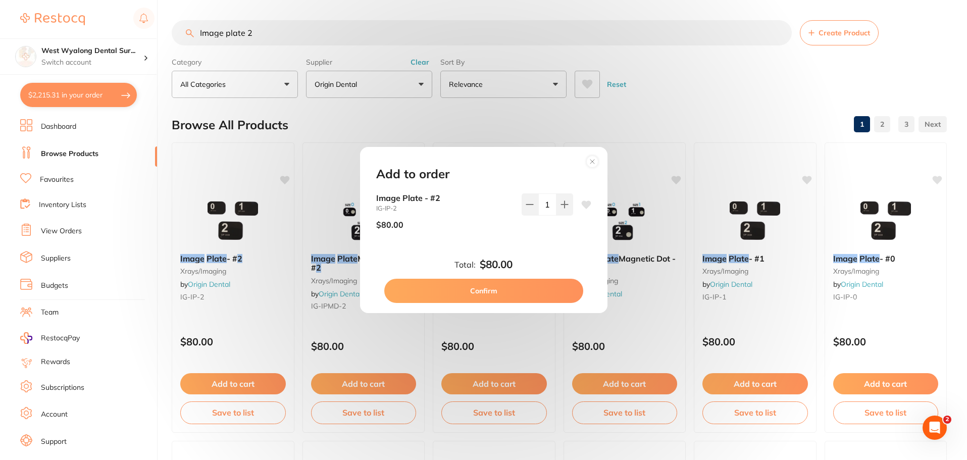
click at [469, 286] on button "Confirm" at bounding box center [483, 291] width 199 height 24
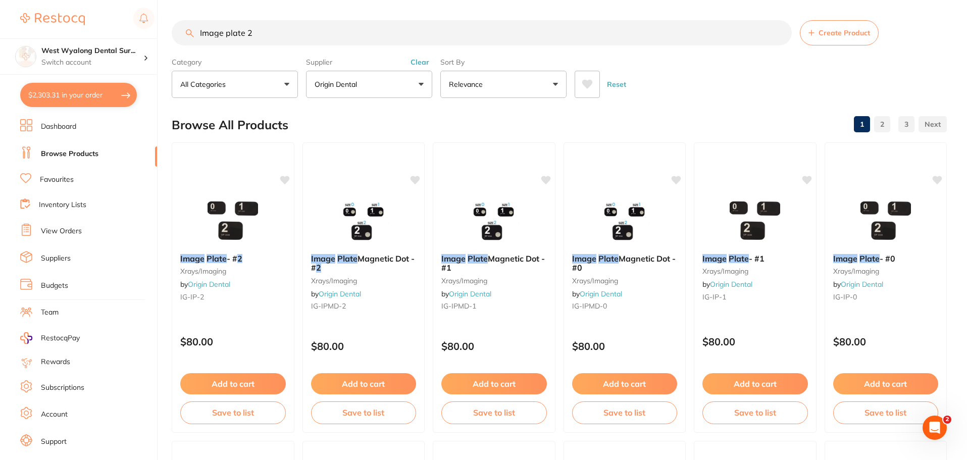
click at [68, 96] on button "$2,303.31 in your order" at bounding box center [78, 95] width 117 height 24
checkbox input "true"
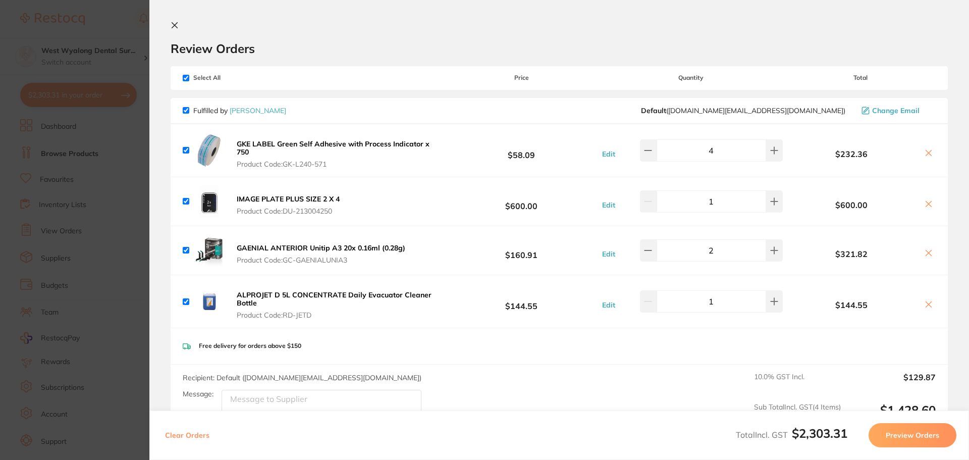
click at [926, 207] on icon at bounding box center [929, 204] width 8 height 8
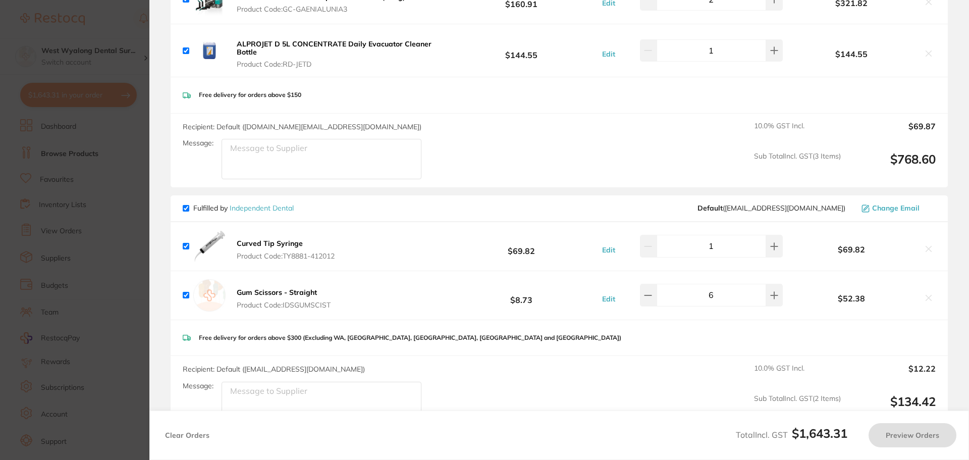
checkbox input "true"
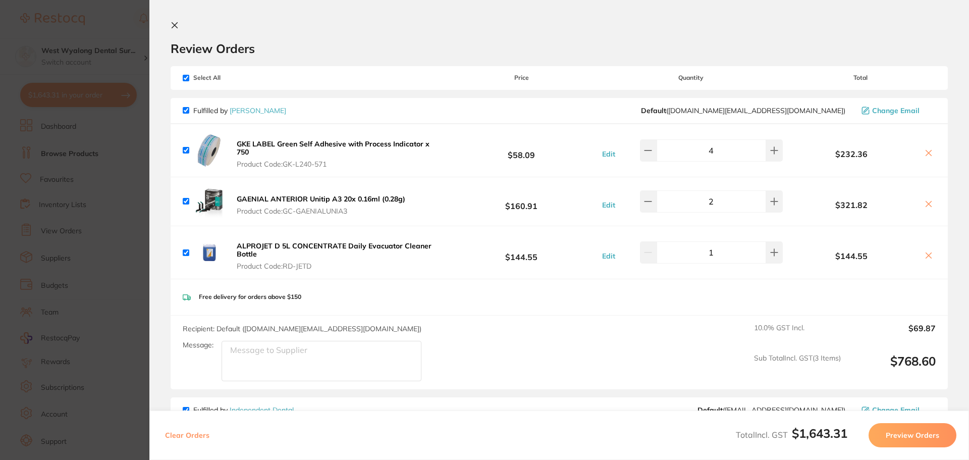
click at [173, 19] on section "Review Orders Your orders are being processed and we will notify you once we ha…" at bounding box center [559, 230] width 820 height 460
click at [175, 25] on icon at bounding box center [175, 26] width 6 height 6
